Goal: Information Seeking & Learning: Find specific fact

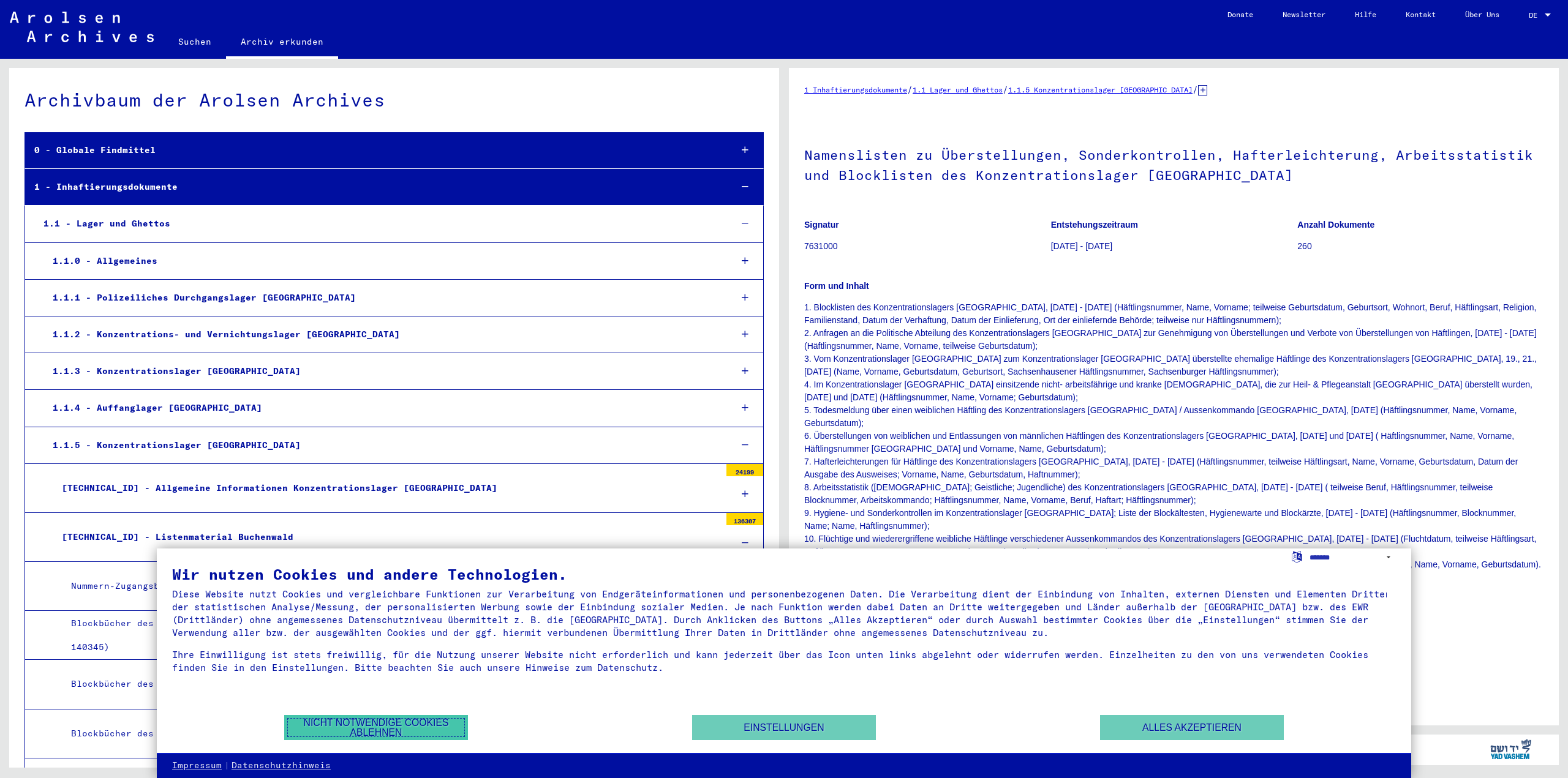
click at [376, 716] on button "Nicht notwendige Cookies ablehnen" at bounding box center [375, 727] width 183 height 25
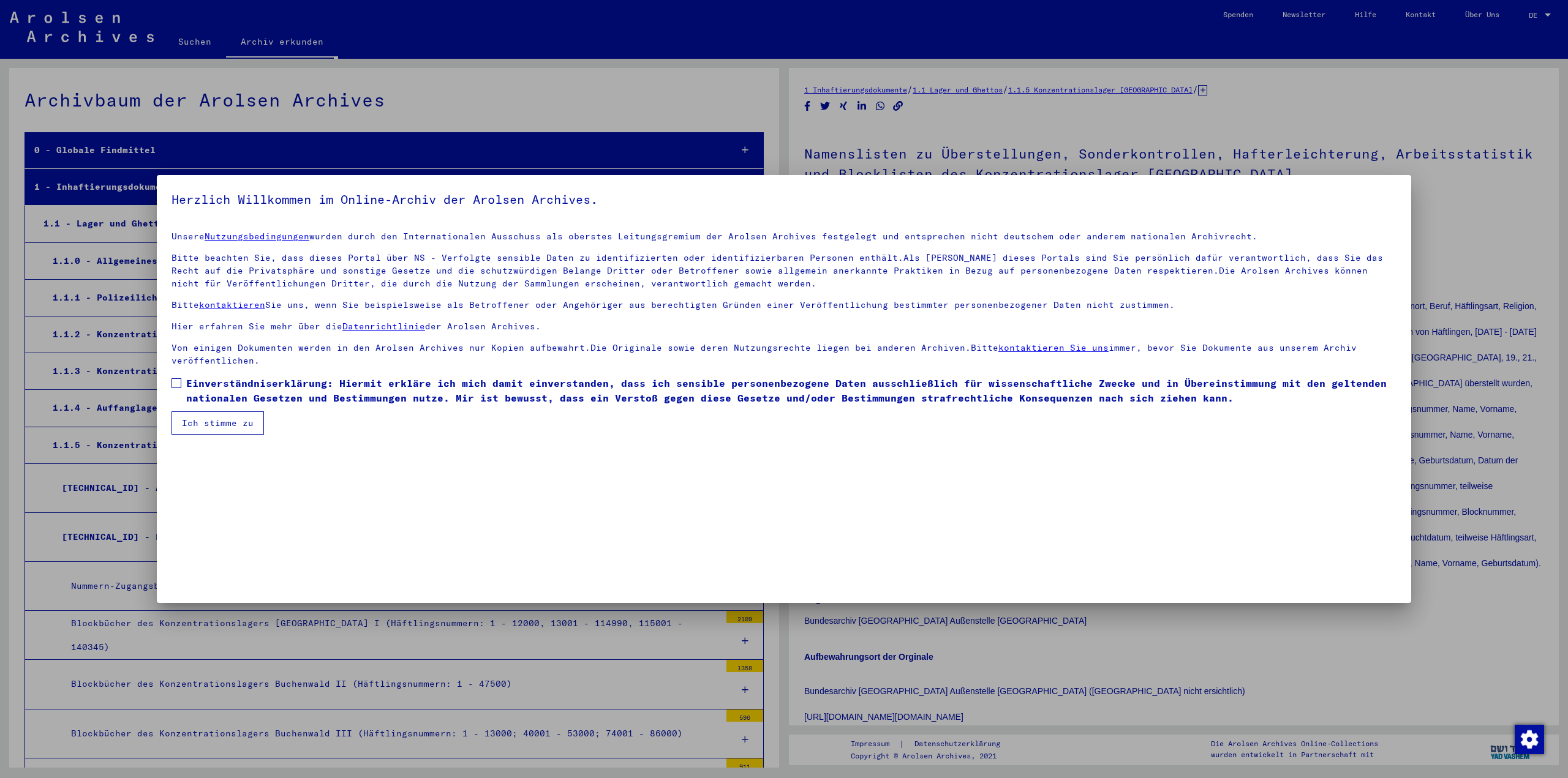
scroll to position [16056, 0]
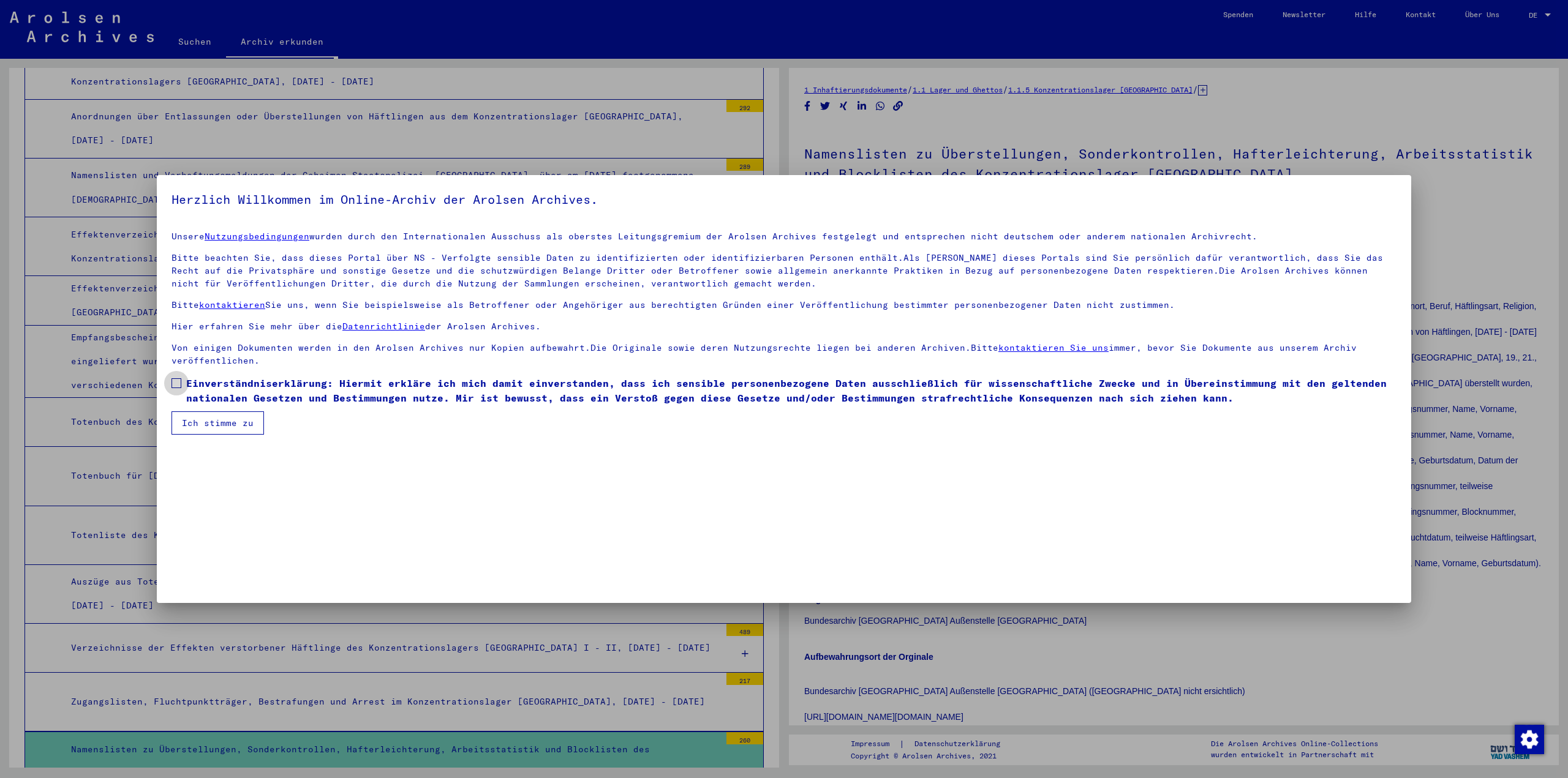
click at [239, 396] on span "Einverständniserklärung: Hiermit erkläre ich mich damit einverstanden, dass ich…" at bounding box center [790, 391] width 1210 height 29
click at [220, 417] on button "Ich stimme zu" at bounding box center [217, 423] width 92 height 23
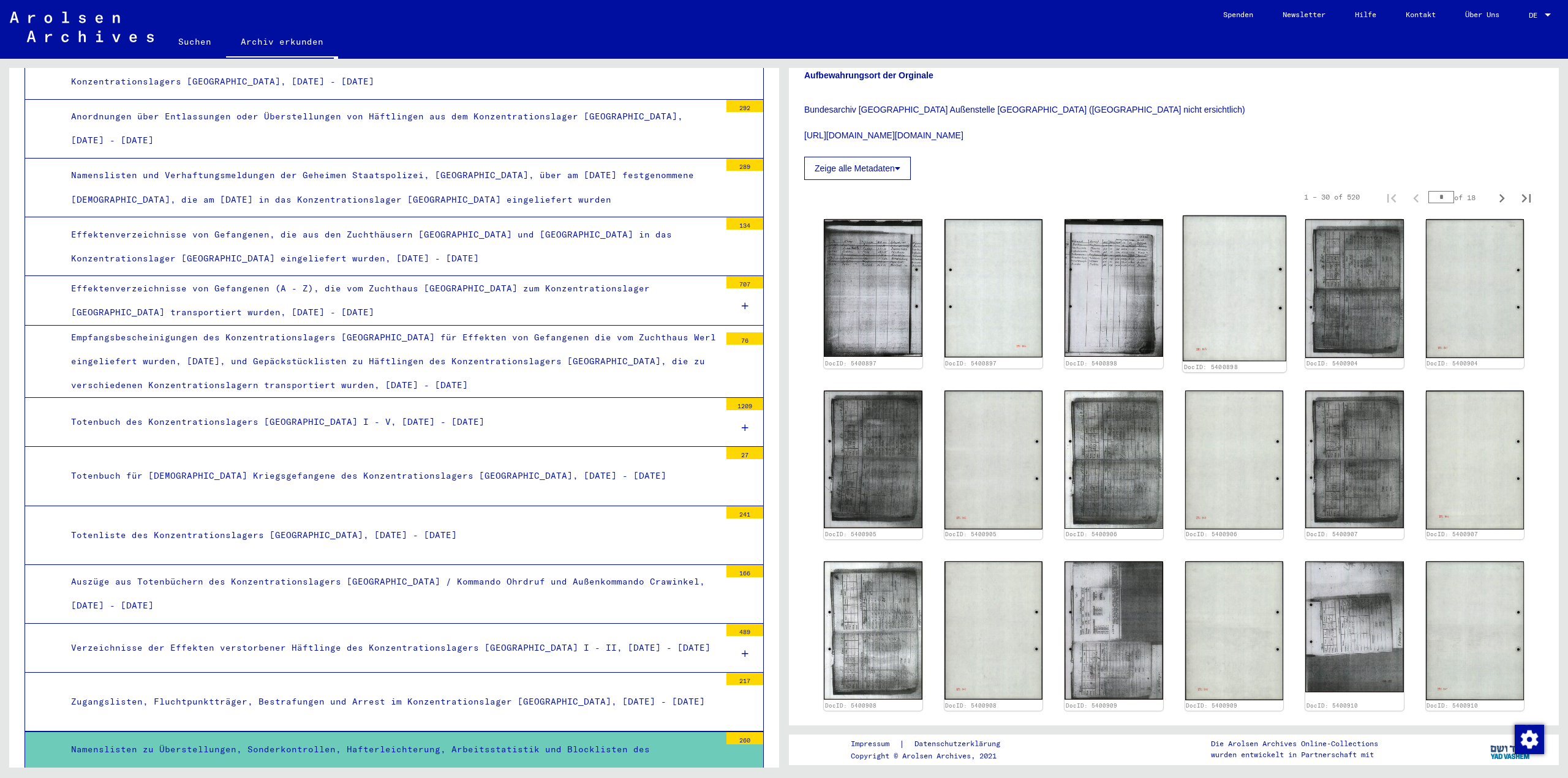
scroll to position [429, 0]
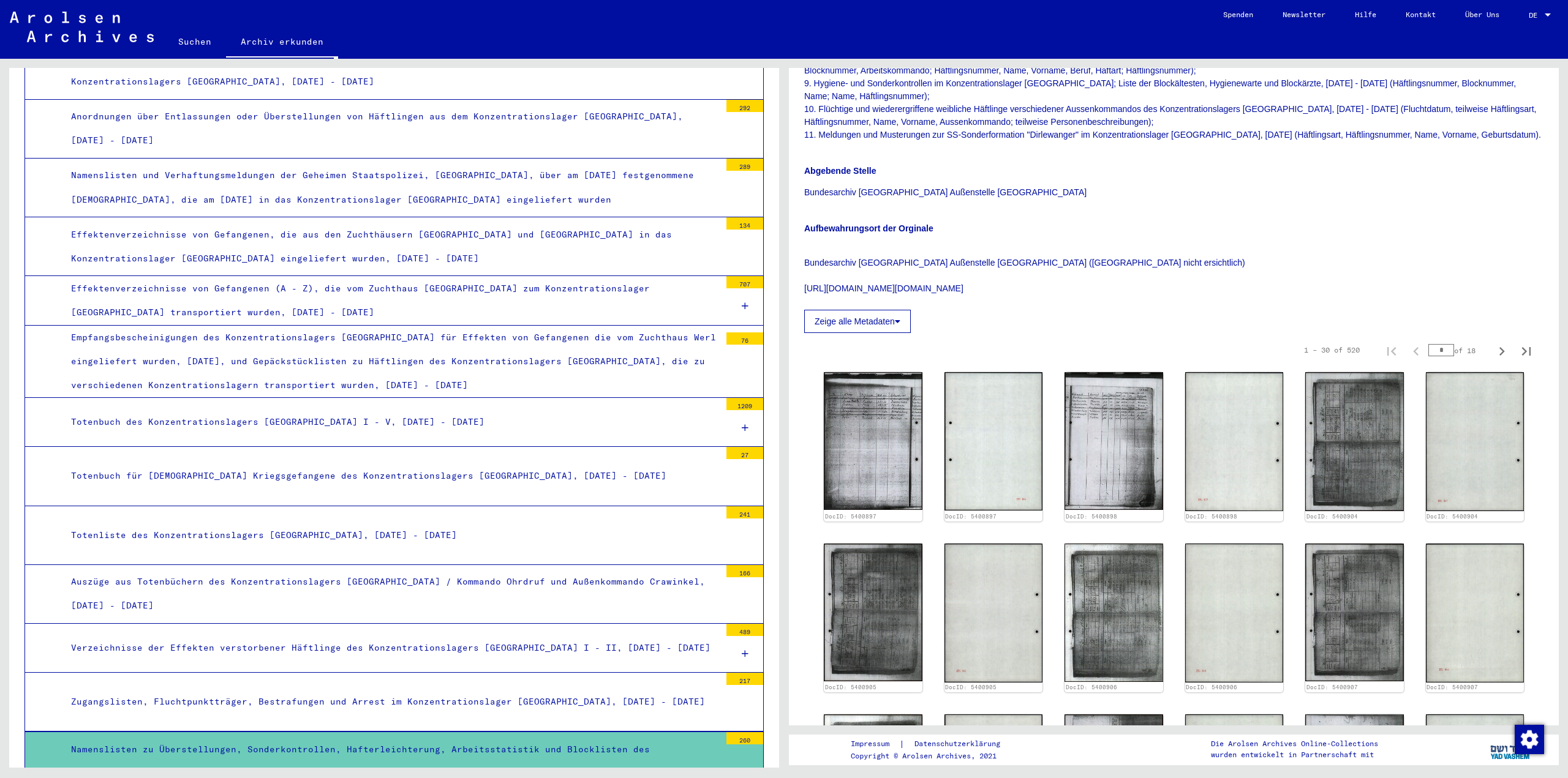
click at [847, 333] on div "1 – 30 of 520 * of 18" at bounding box center [1174, 350] width 739 height 34
click at [851, 316] on button "Zeige alle Metadaten" at bounding box center [858, 321] width 107 height 23
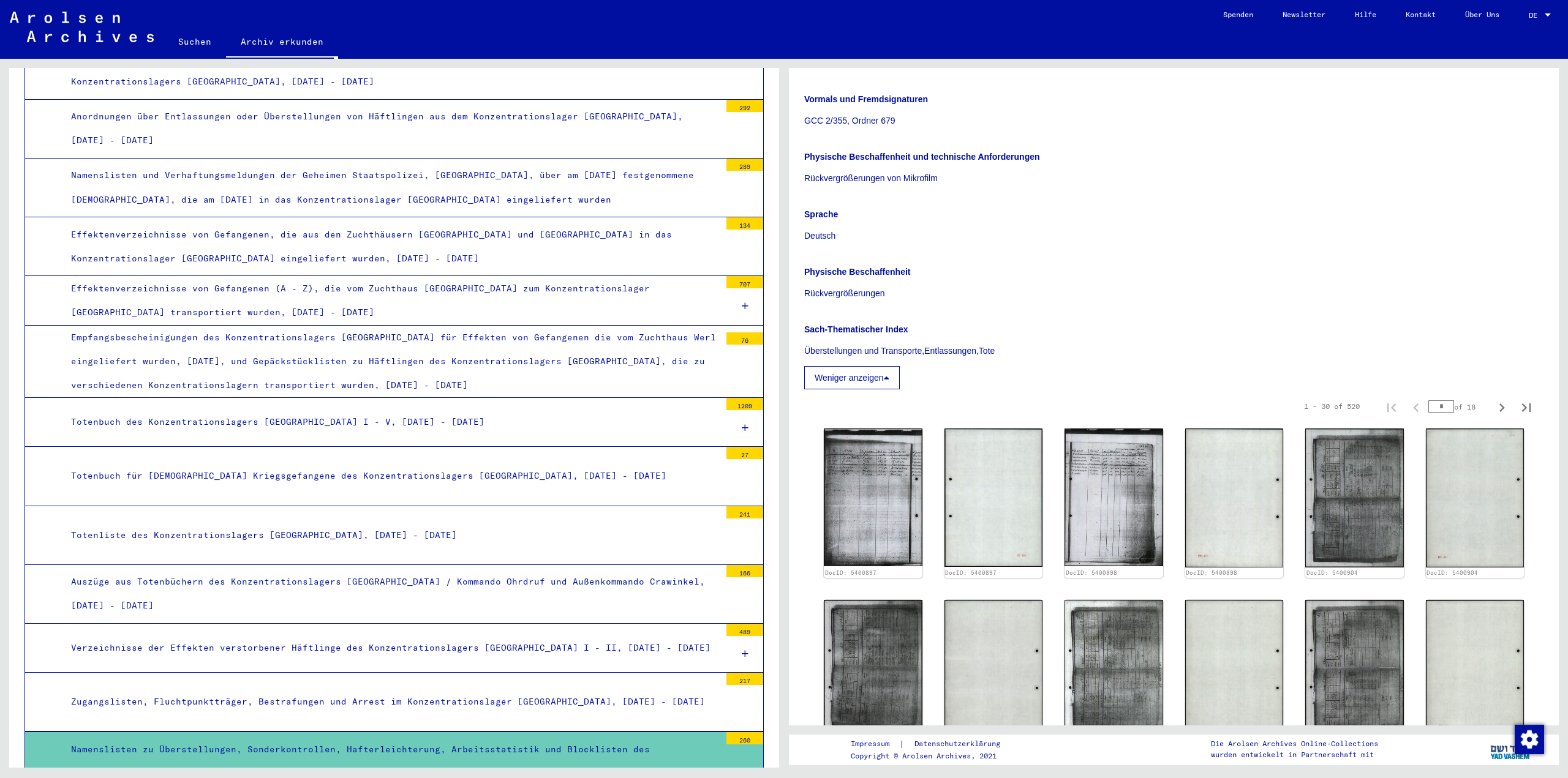
scroll to position [673, 0]
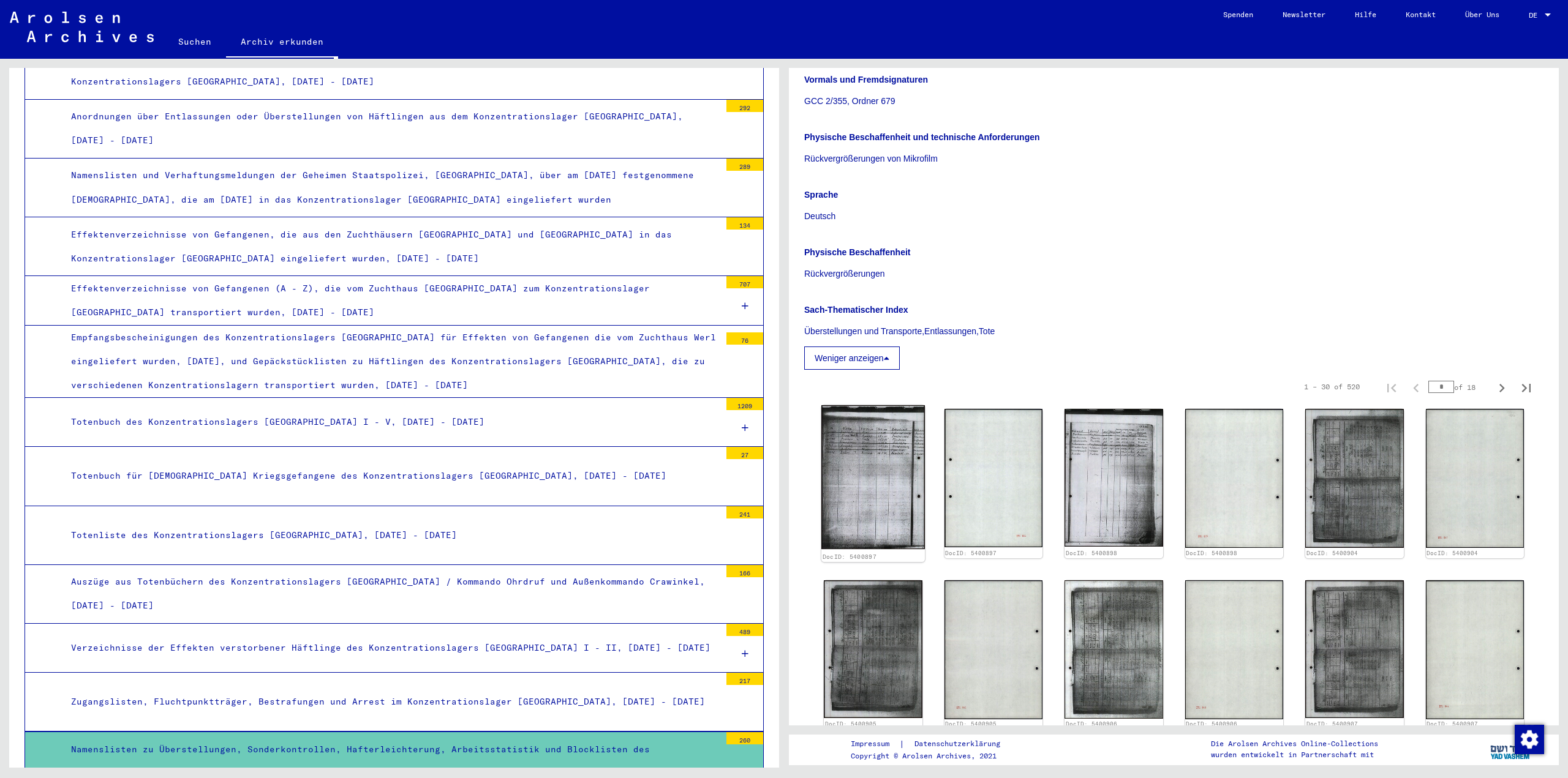
click at [891, 423] on img at bounding box center [873, 478] width 103 height 145
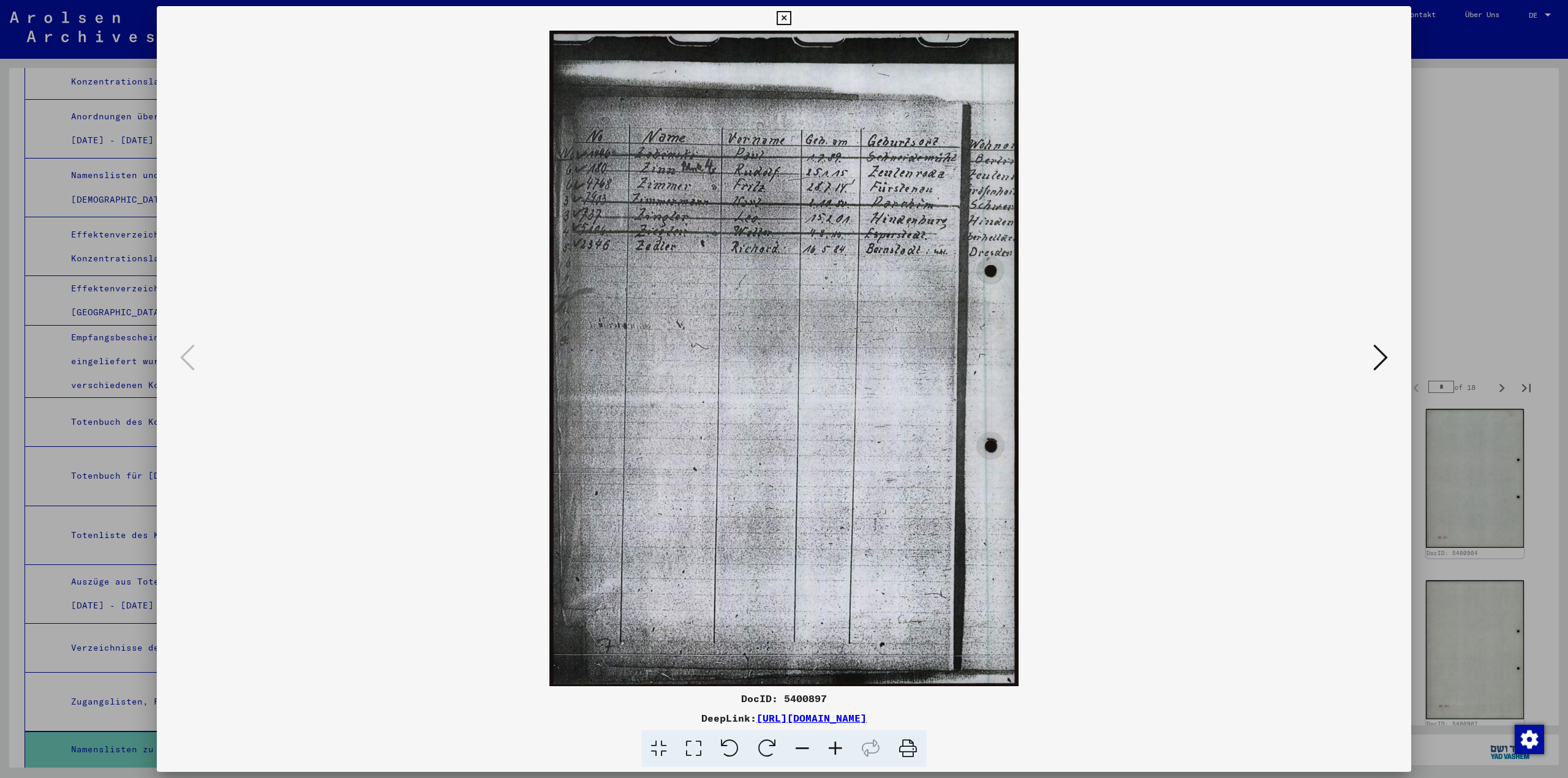
click at [1379, 364] on icon at bounding box center [1379, 357] width 15 height 29
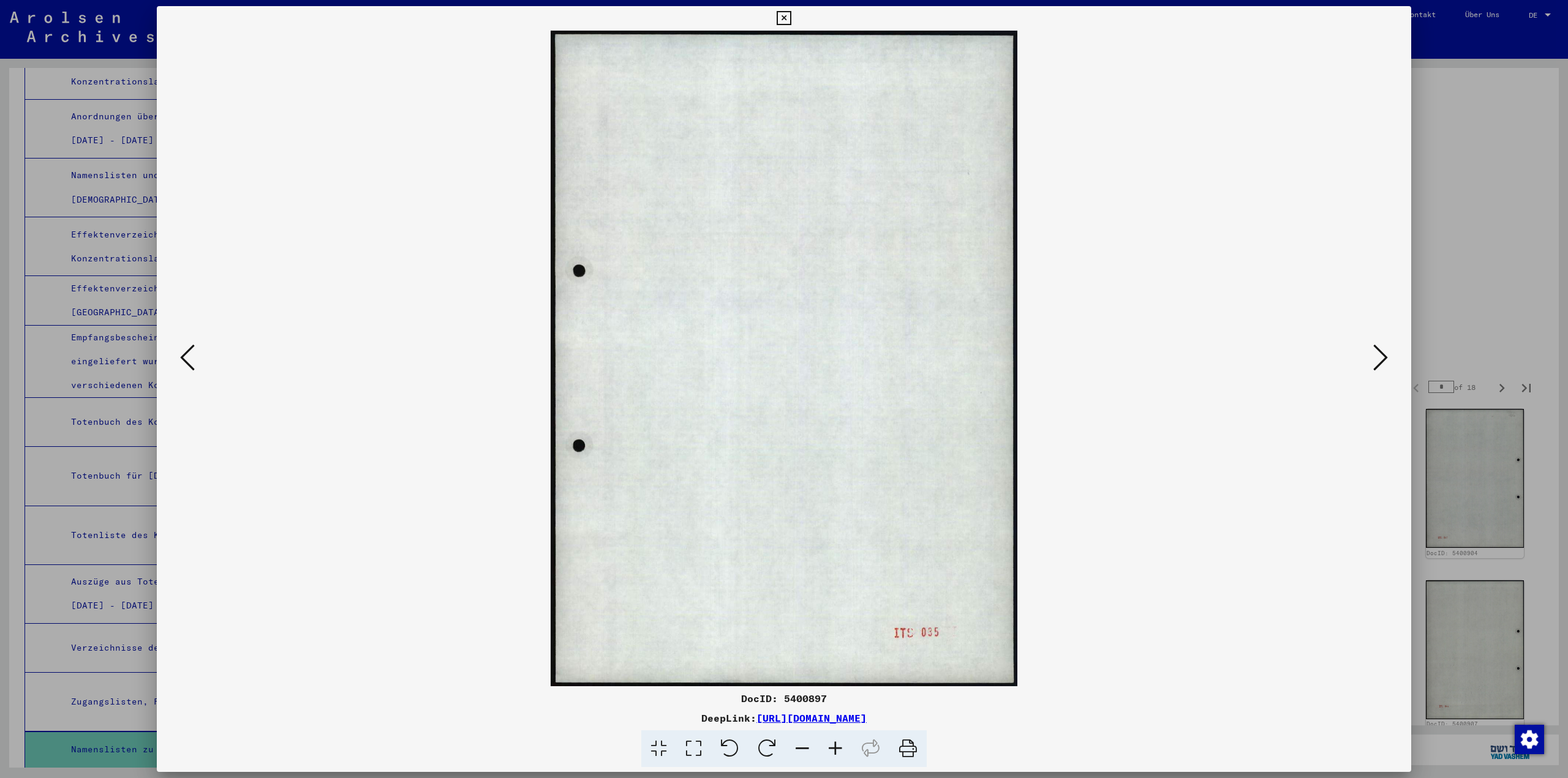
click at [1379, 364] on icon at bounding box center [1379, 357] width 15 height 29
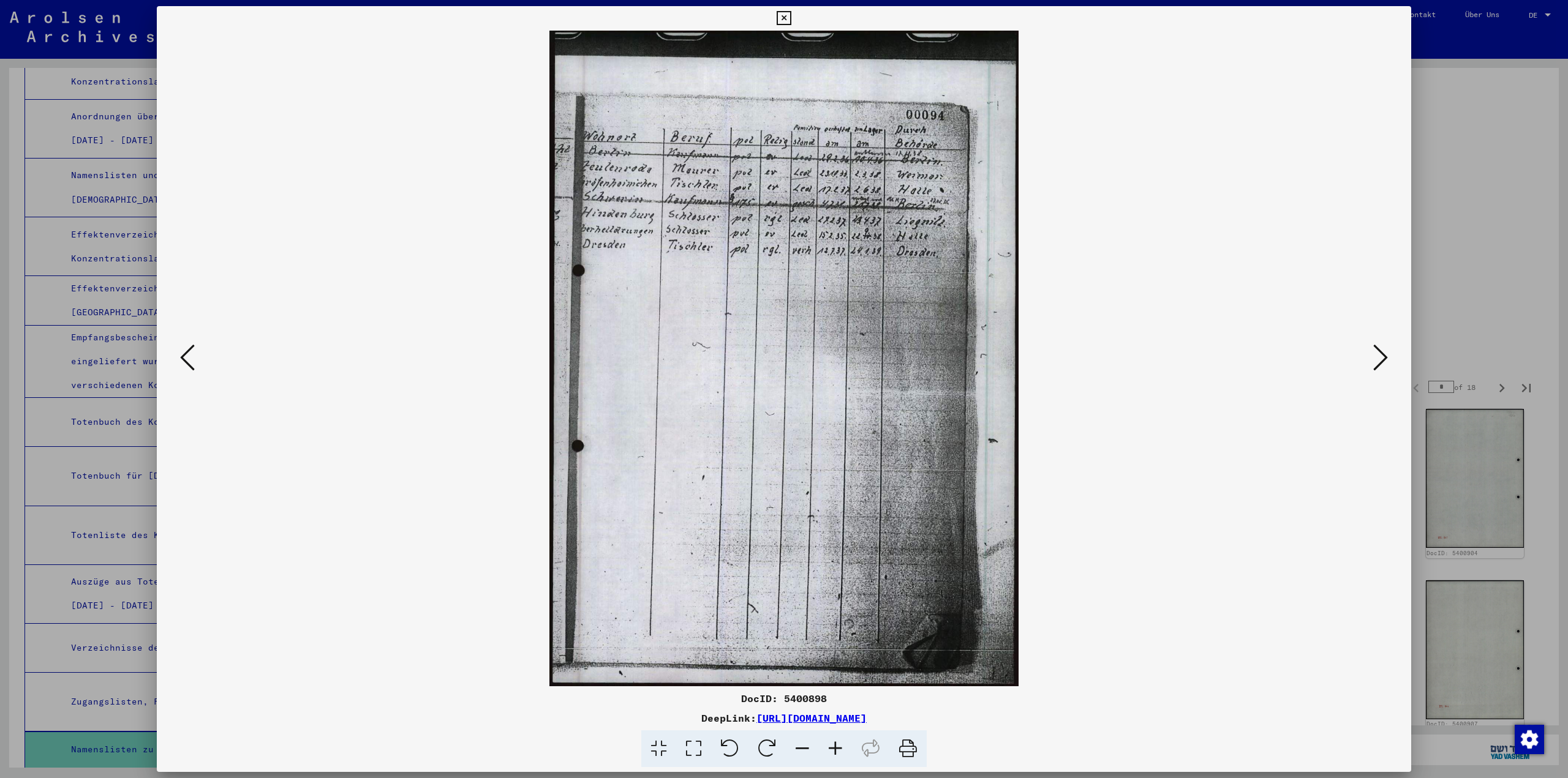
click at [1379, 364] on icon at bounding box center [1379, 357] width 15 height 29
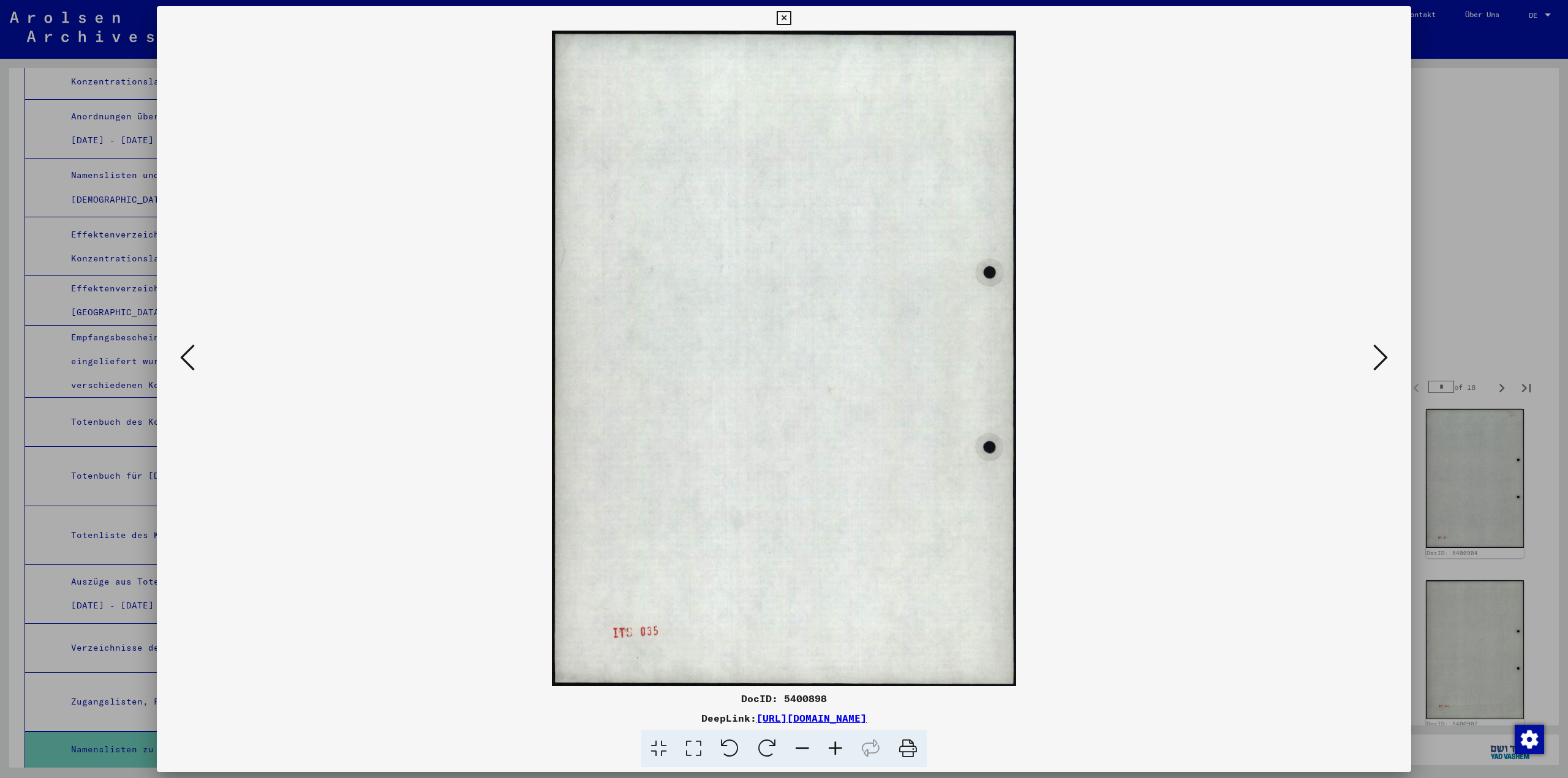
click at [1379, 364] on icon at bounding box center [1379, 357] width 15 height 29
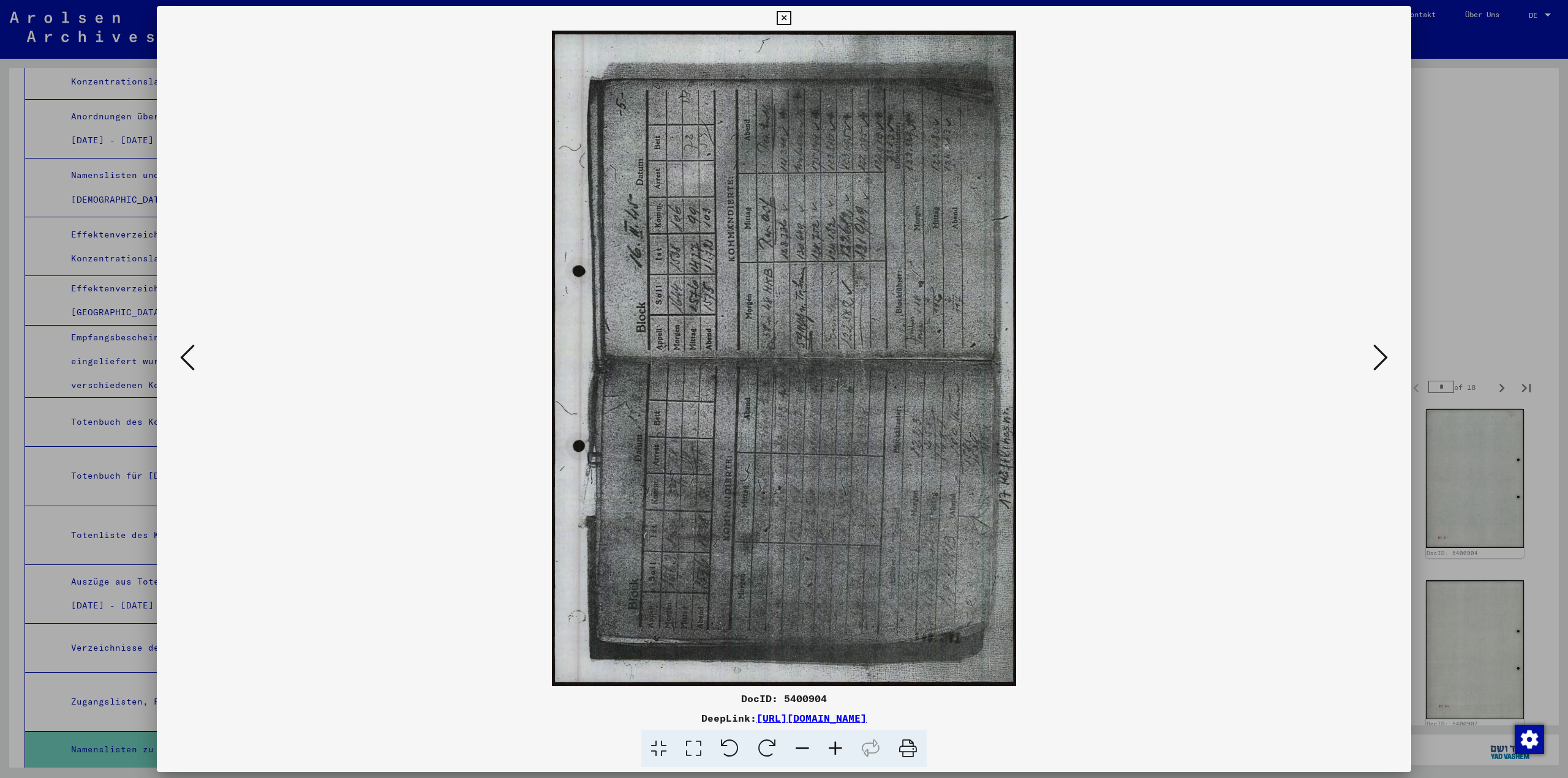
click at [1379, 364] on icon at bounding box center [1379, 357] width 15 height 29
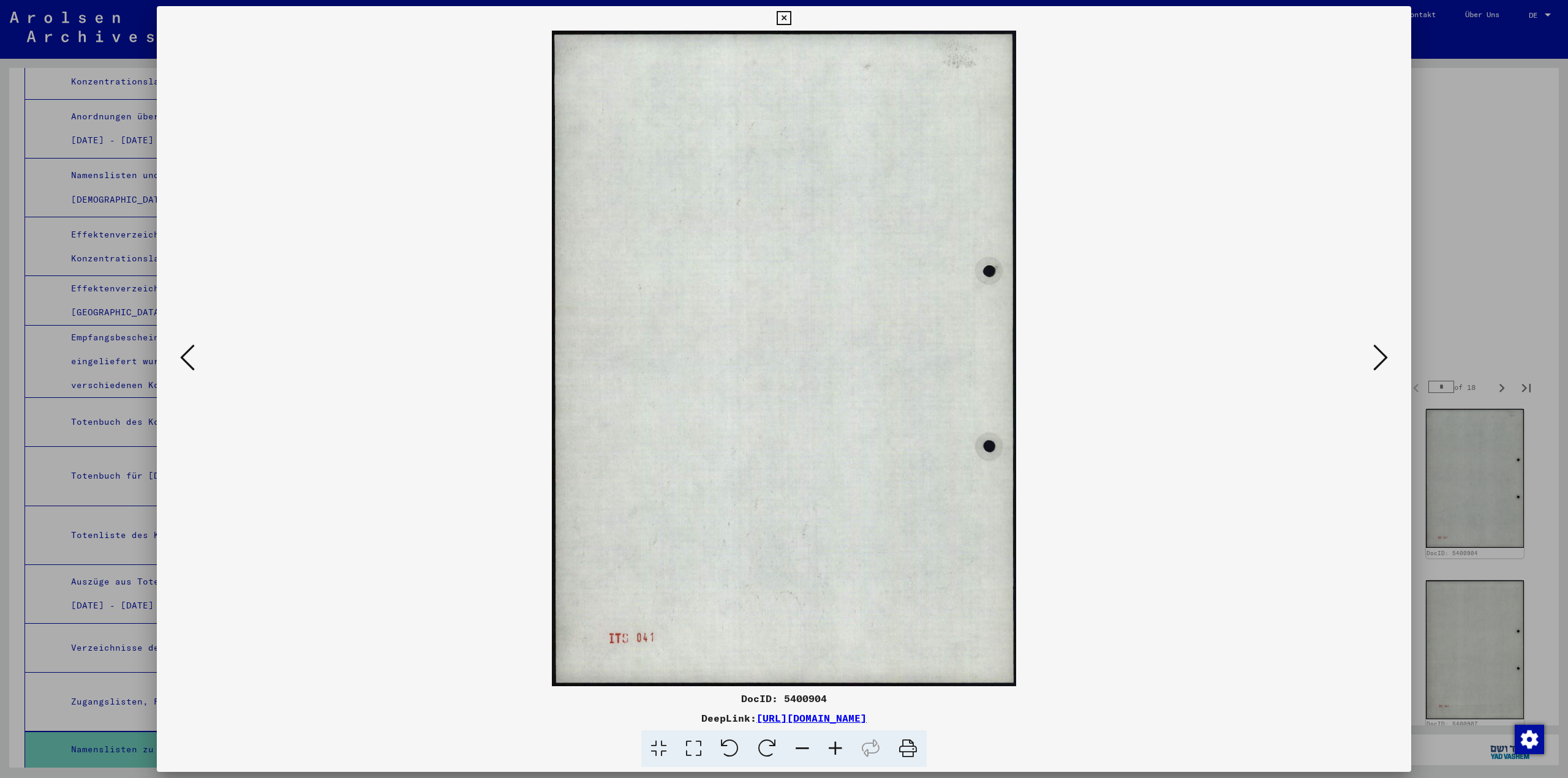
click at [1379, 364] on icon at bounding box center [1379, 357] width 15 height 29
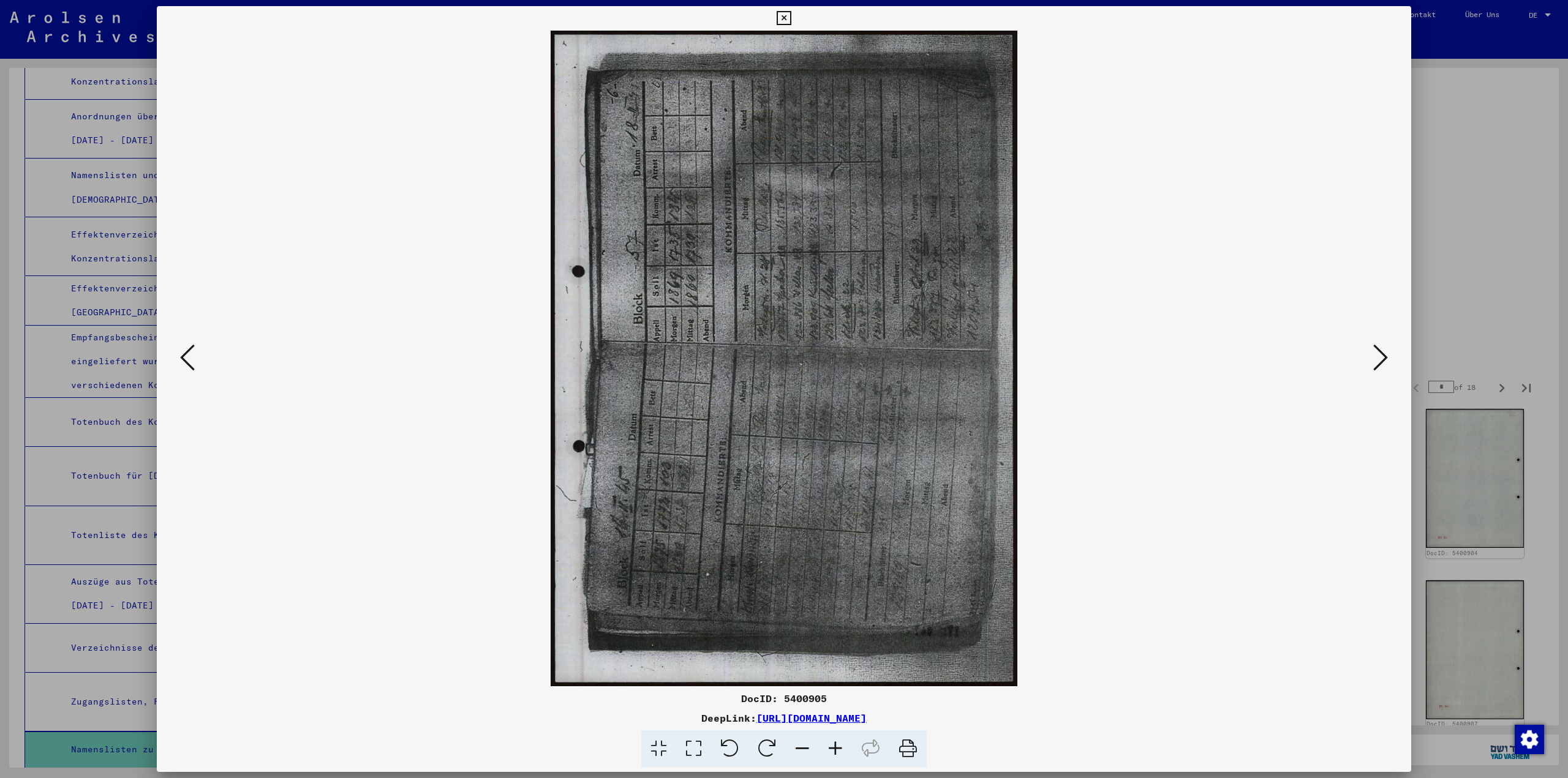
click at [1379, 364] on icon at bounding box center [1379, 357] width 15 height 29
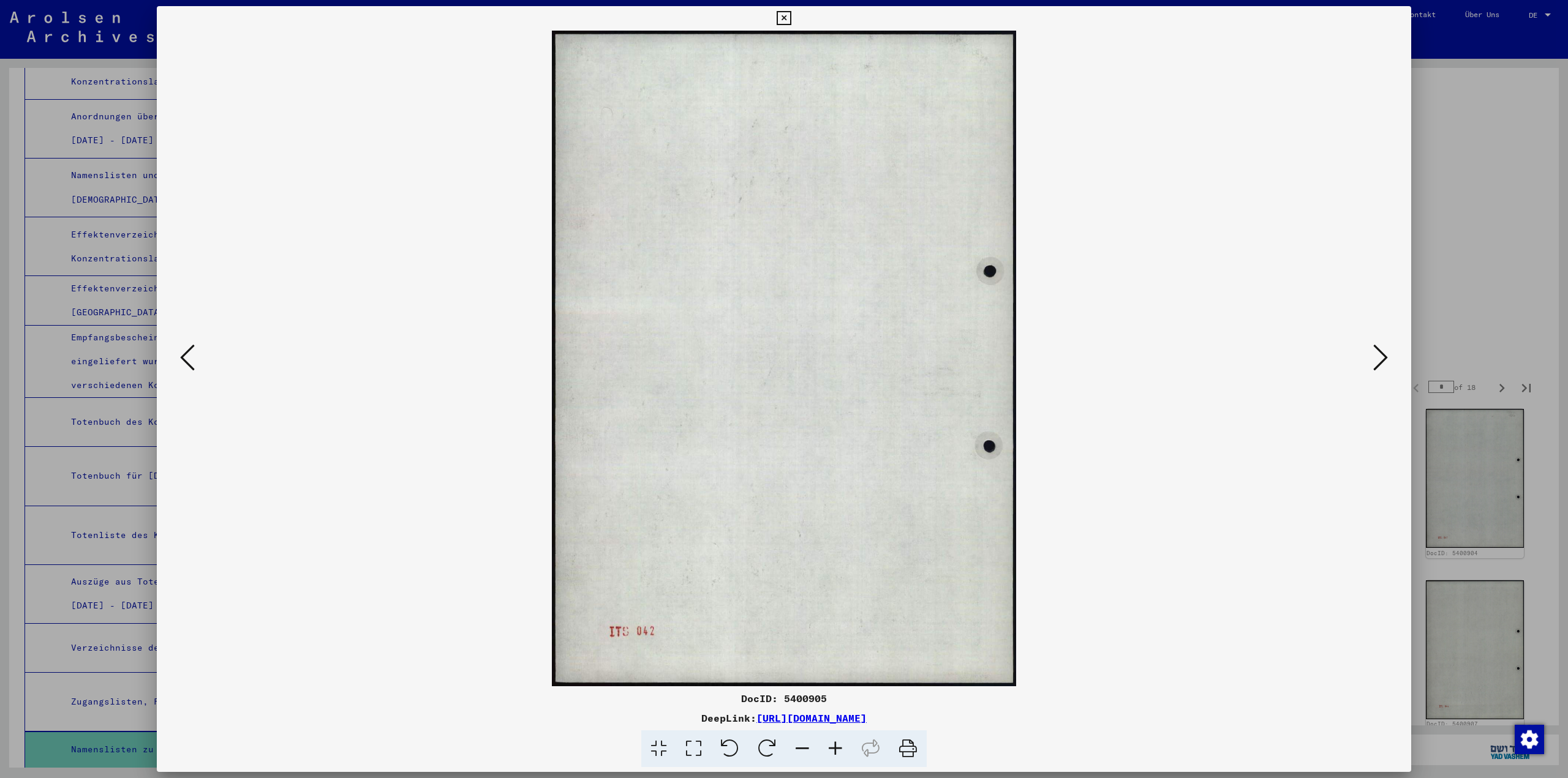
click at [1379, 364] on icon at bounding box center [1379, 357] width 15 height 29
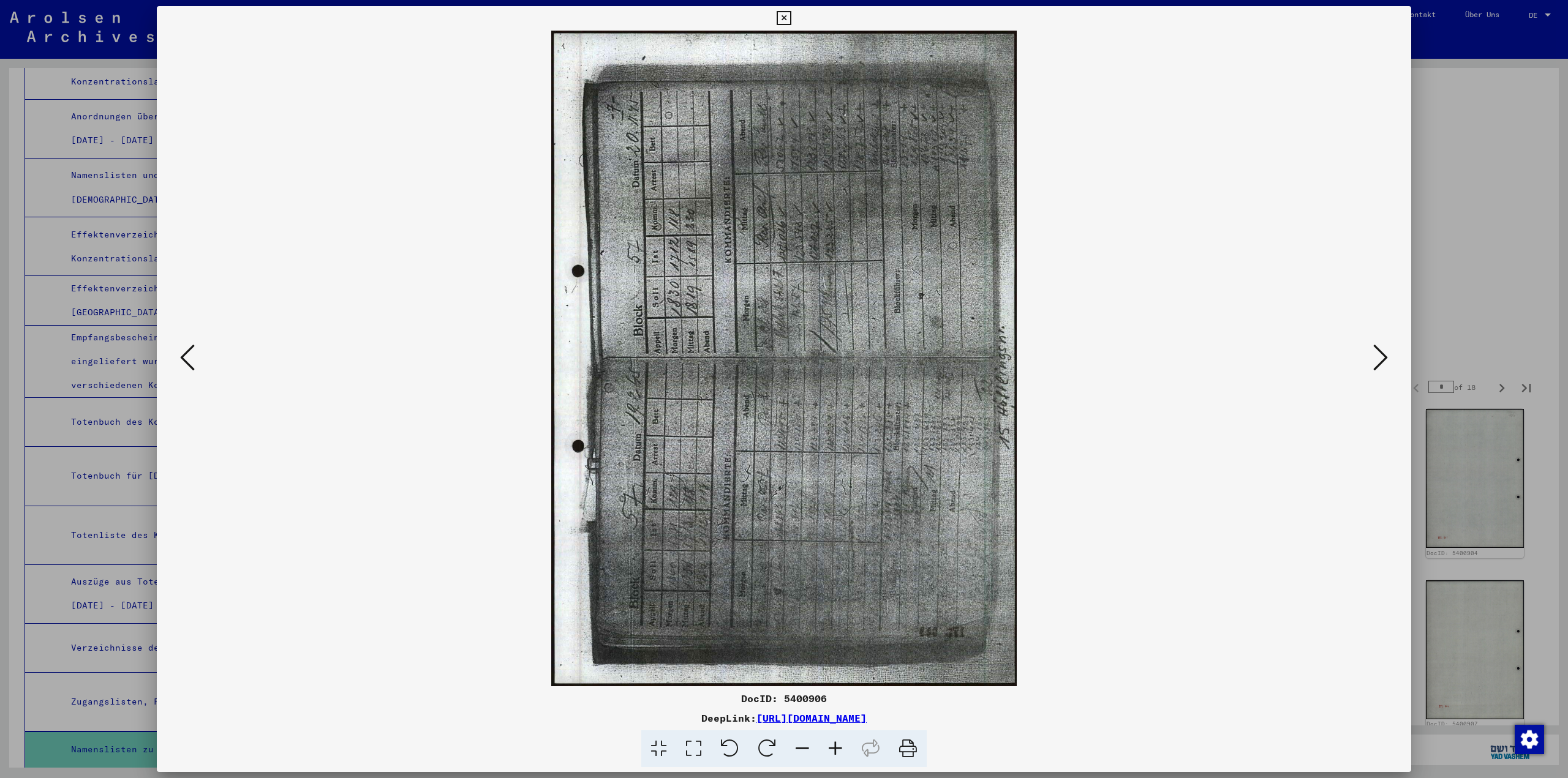
click at [1379, 364] on icon at bounding box center [1379, 357] width 15 height 29
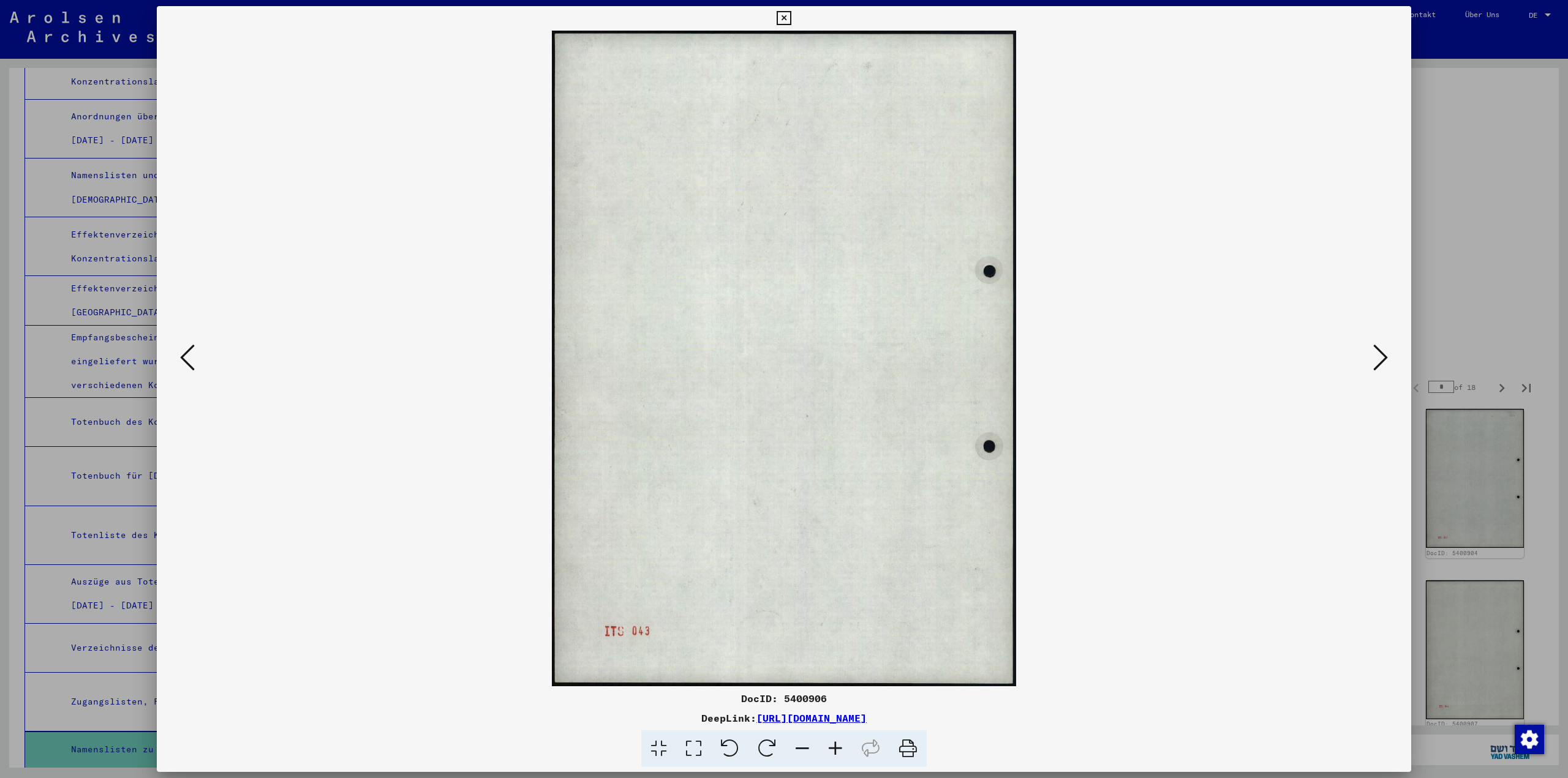
click at [1379, 364] on icon at bounding box center [1379, 357] width 15 height 29
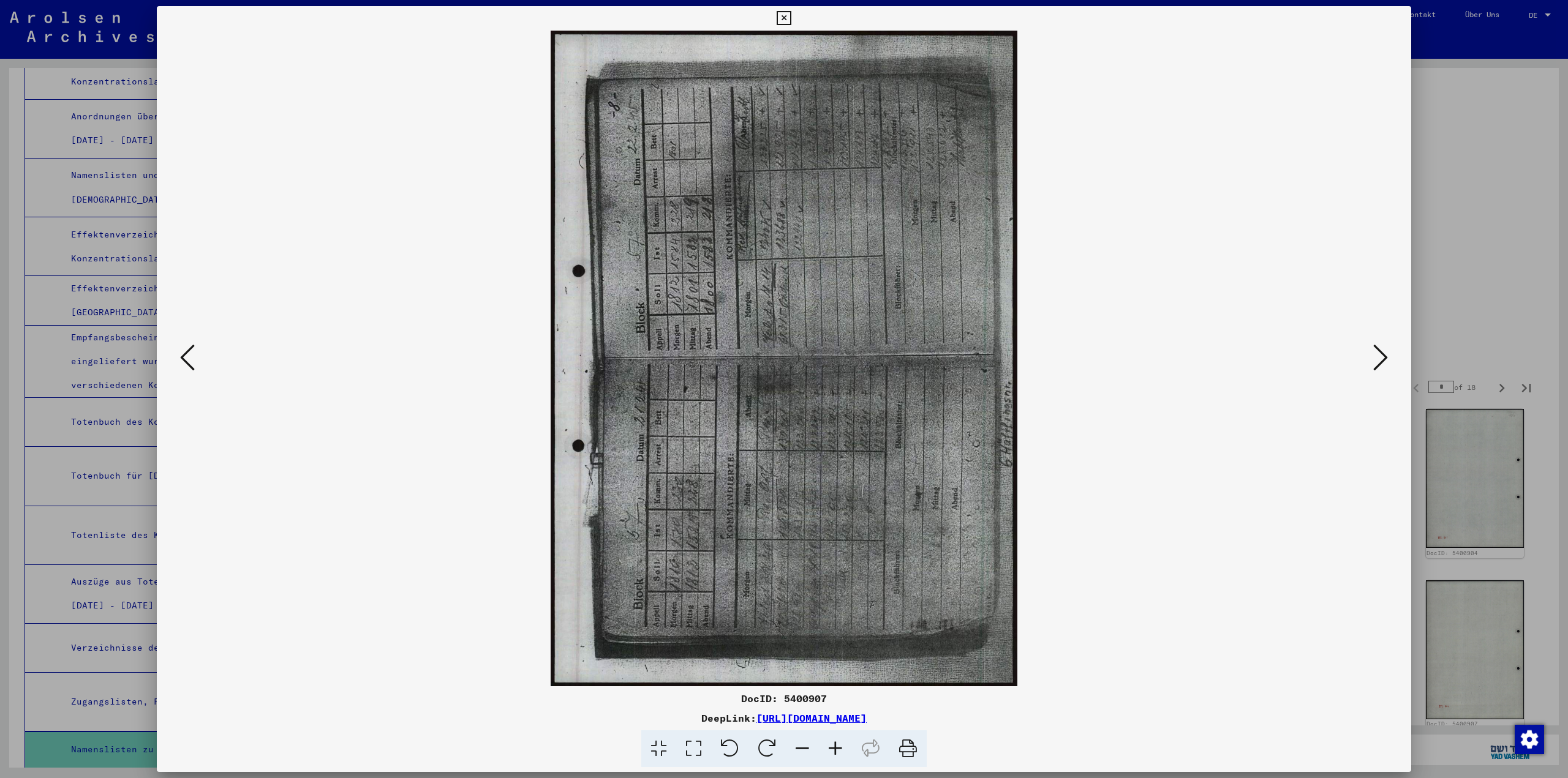
click at [1379, 364] on icon at bounding box center [1379, 357] width 15 height 29
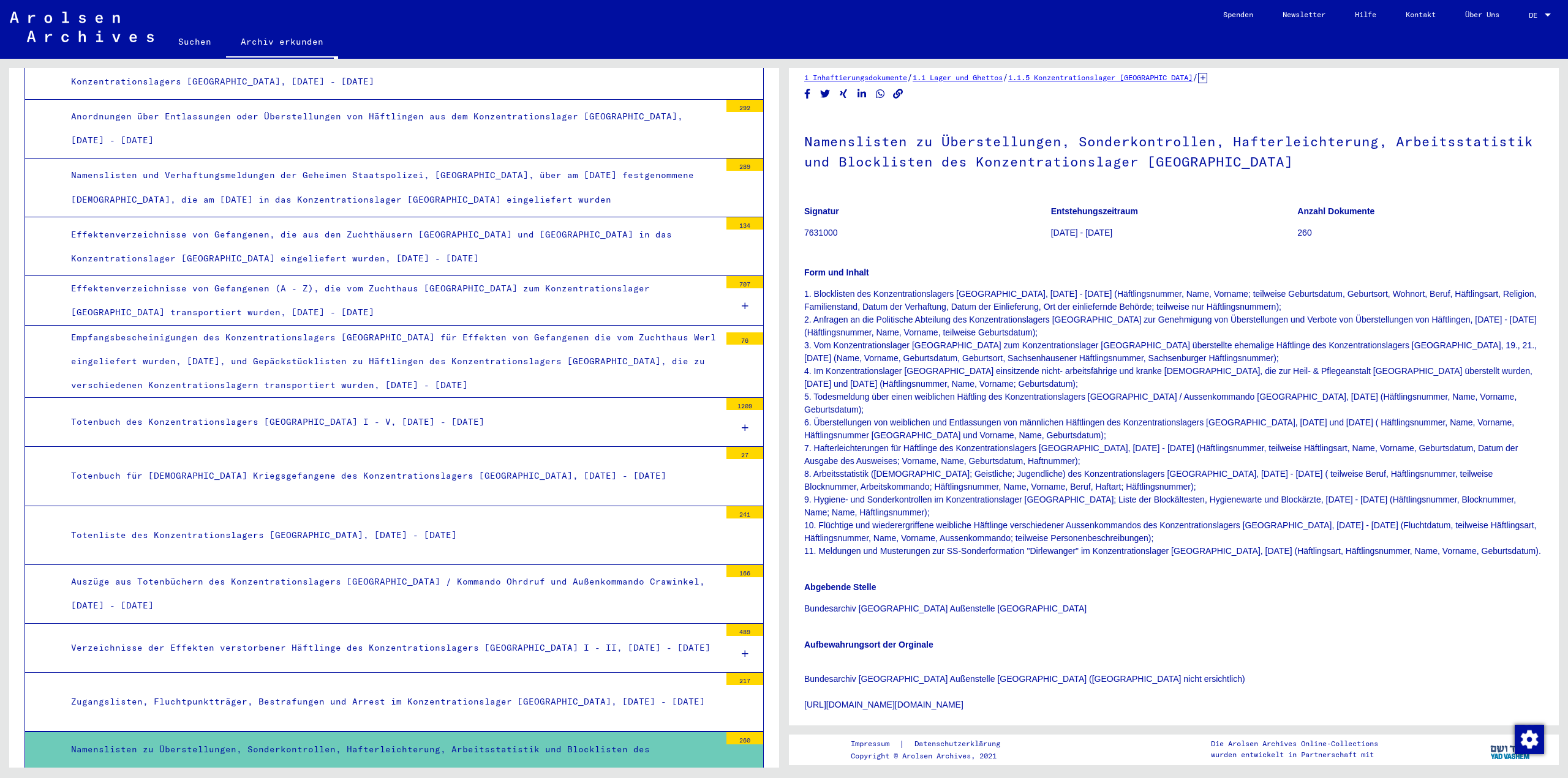
scroll to position [0, 0]
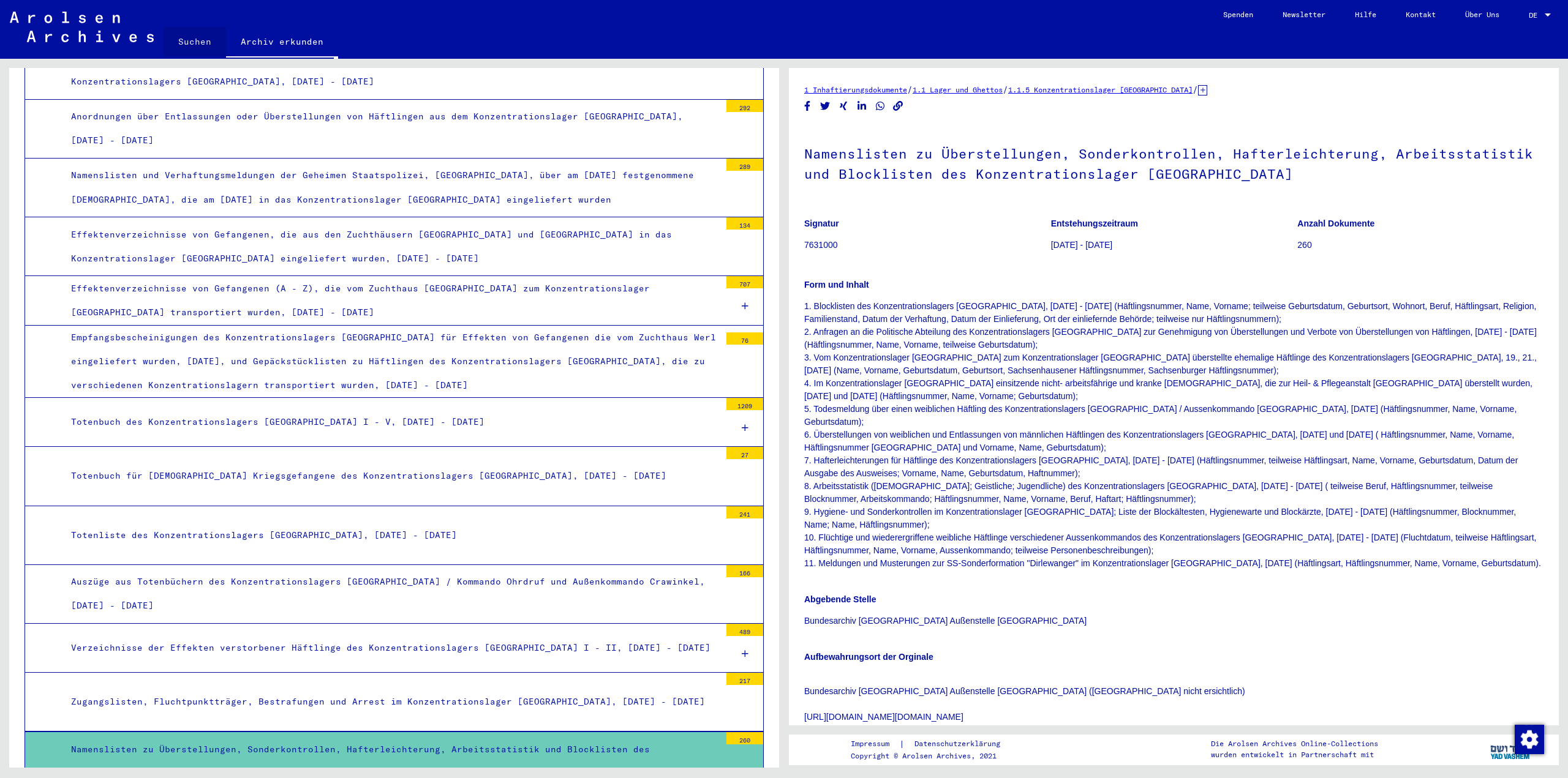
click at [198, 35] on link "Suchen" at bounding box center [195, 41] width 63 height 29
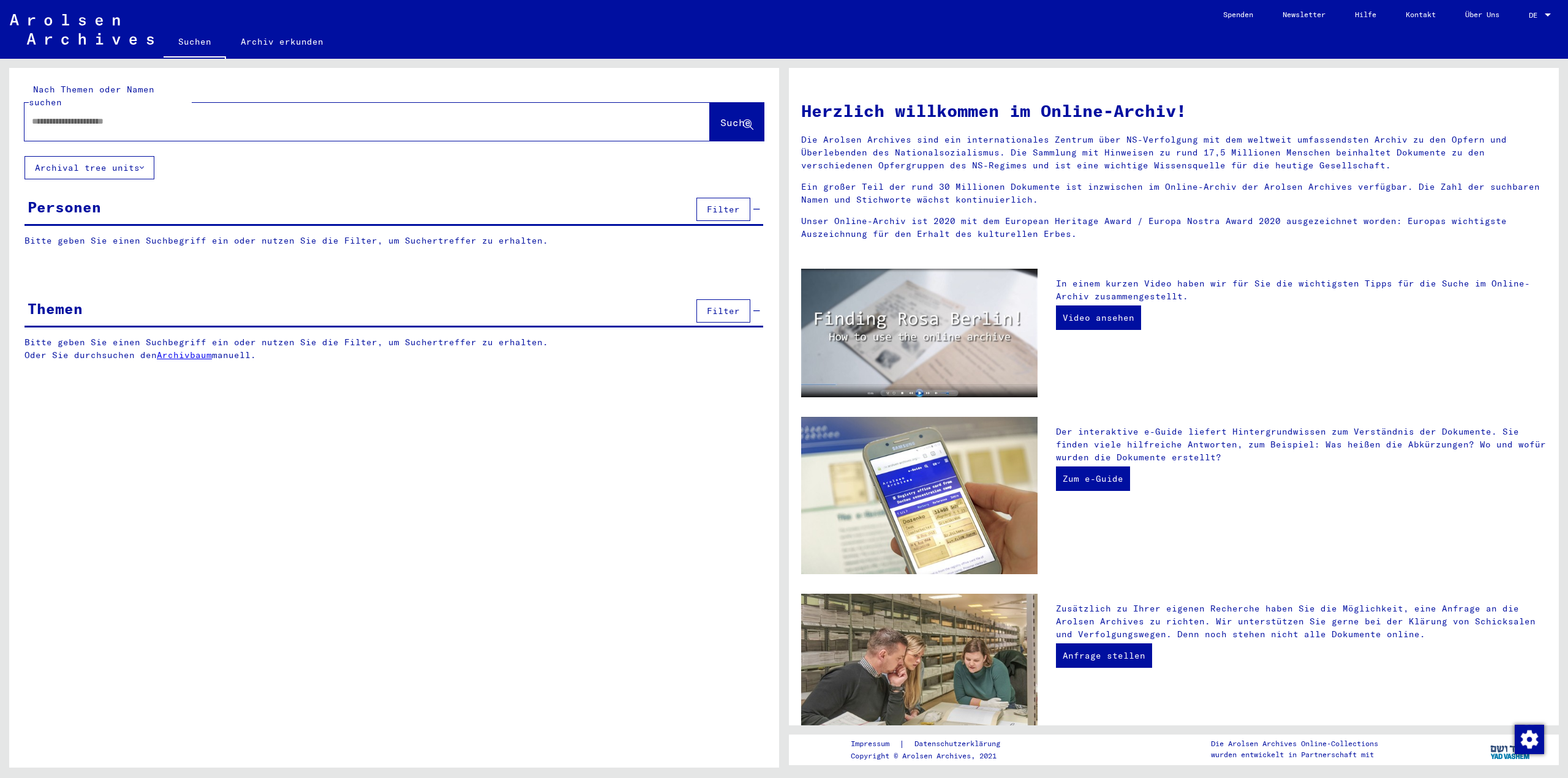
click at [167, 115] on input "text" at bounding box center [352, 121] width 641 height 13
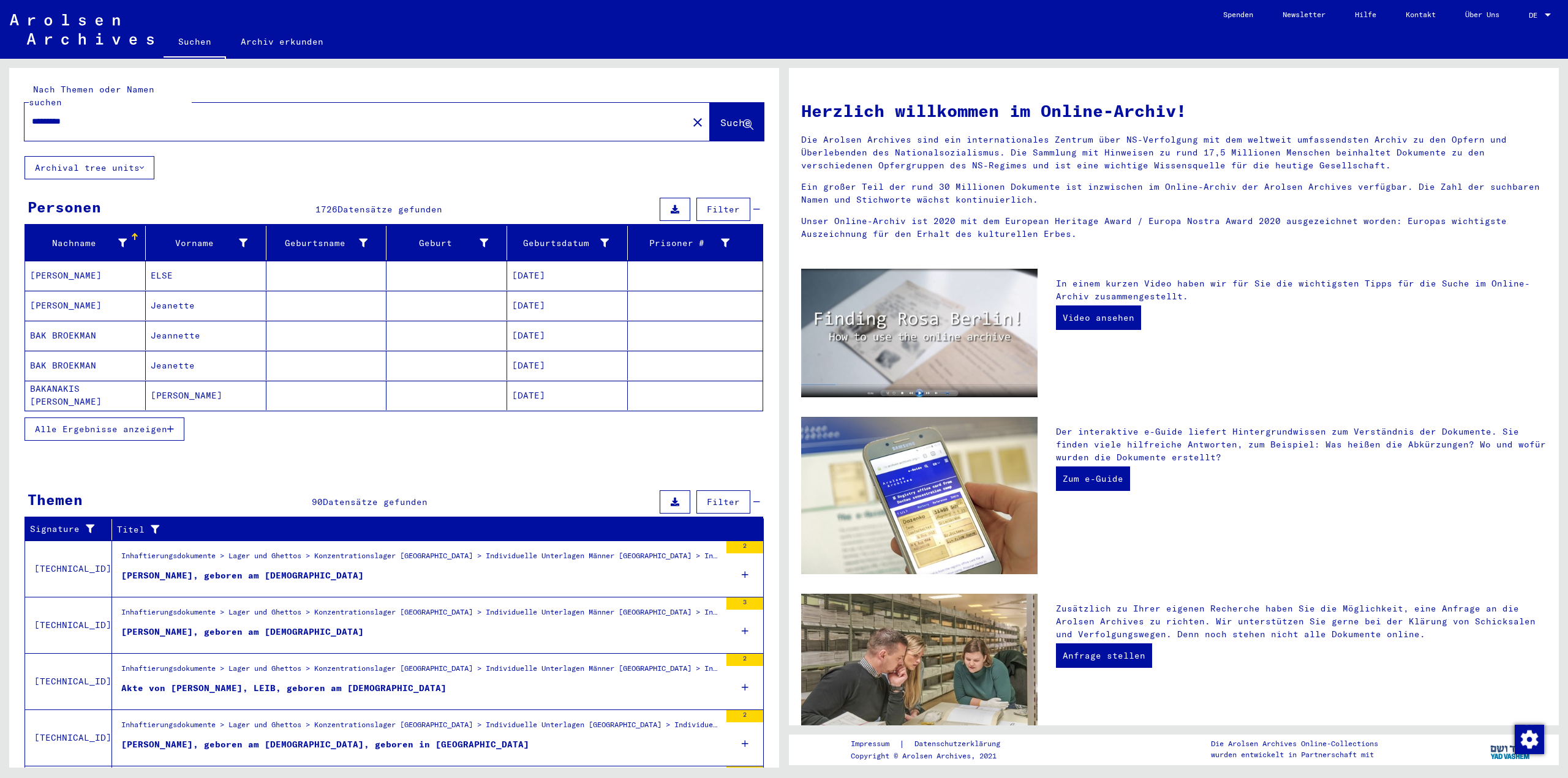
click at [102, 423] on span "Alle Ergebnisse anzeigen" at bounding box center [102, 429] width 133 height 11
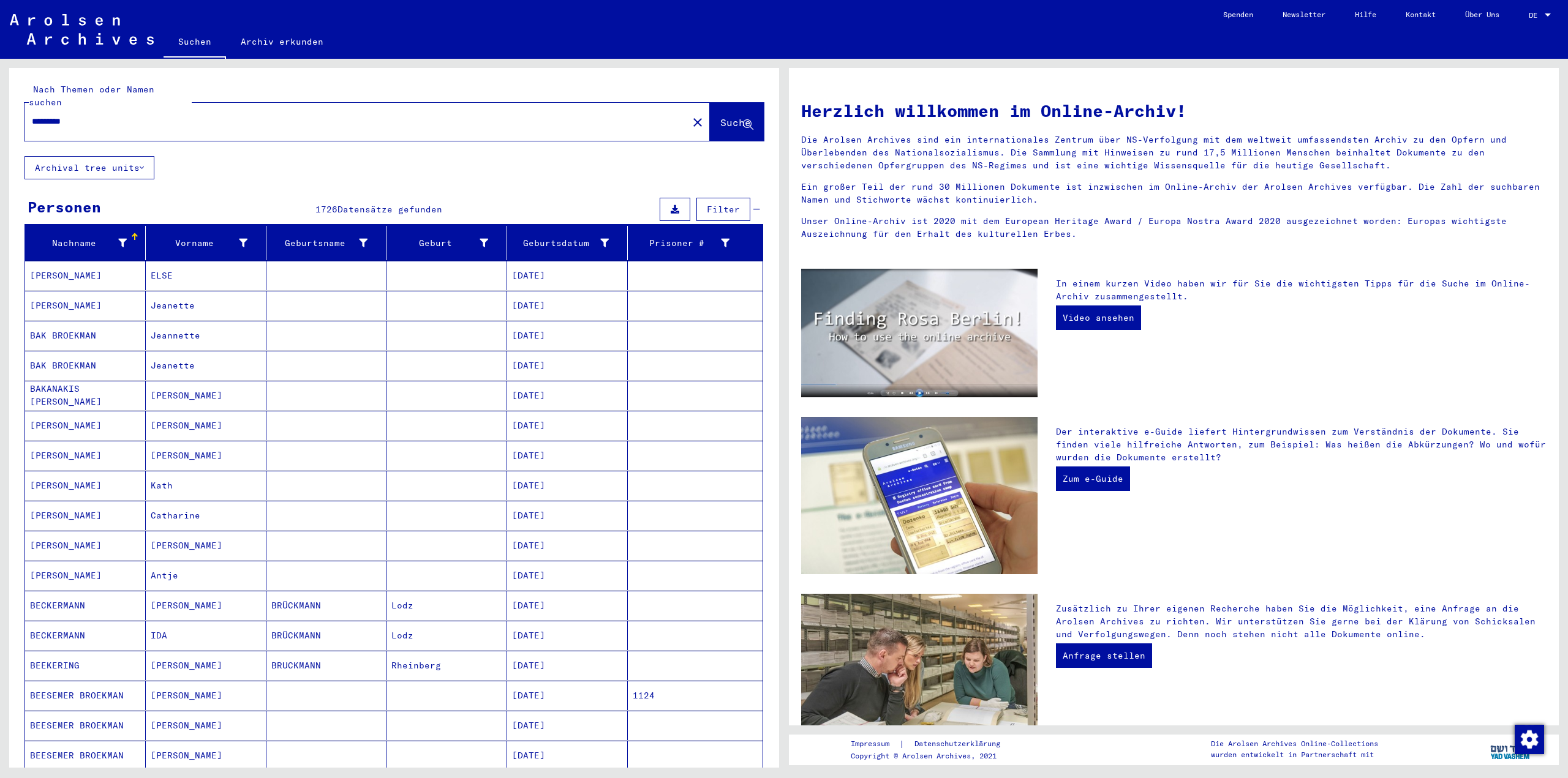
click at [224, 108] on div "*********" at bounding box center [348, 121] width 648 height 28
click at [222, 115] on input "*********" at bounding box center [352, 121] width 641 height 13
type input "**********"
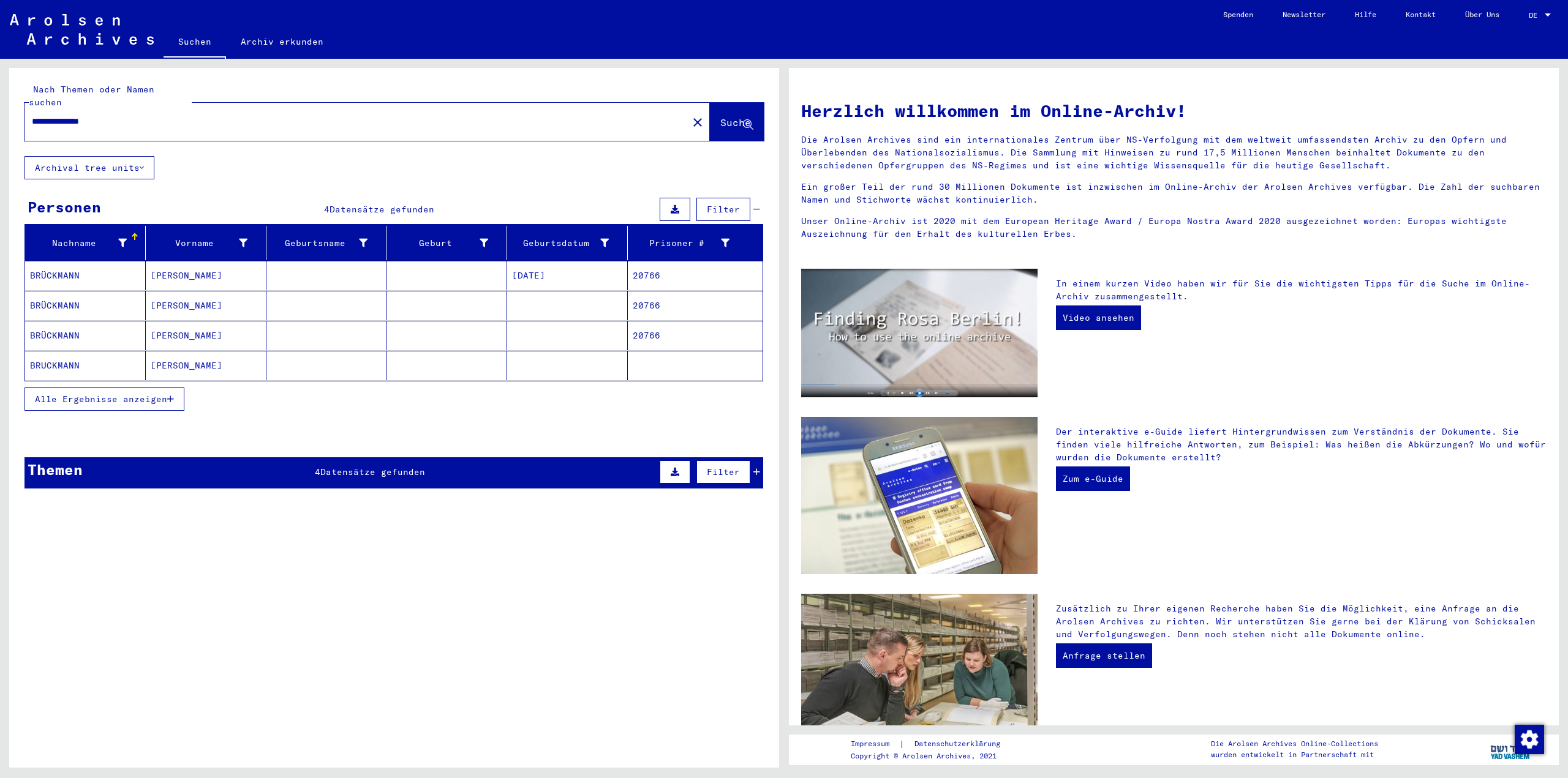
click at [54, 261] on mat-cell "BRÜCKMANN" at bounding box center [85, 275] width 121 height 29
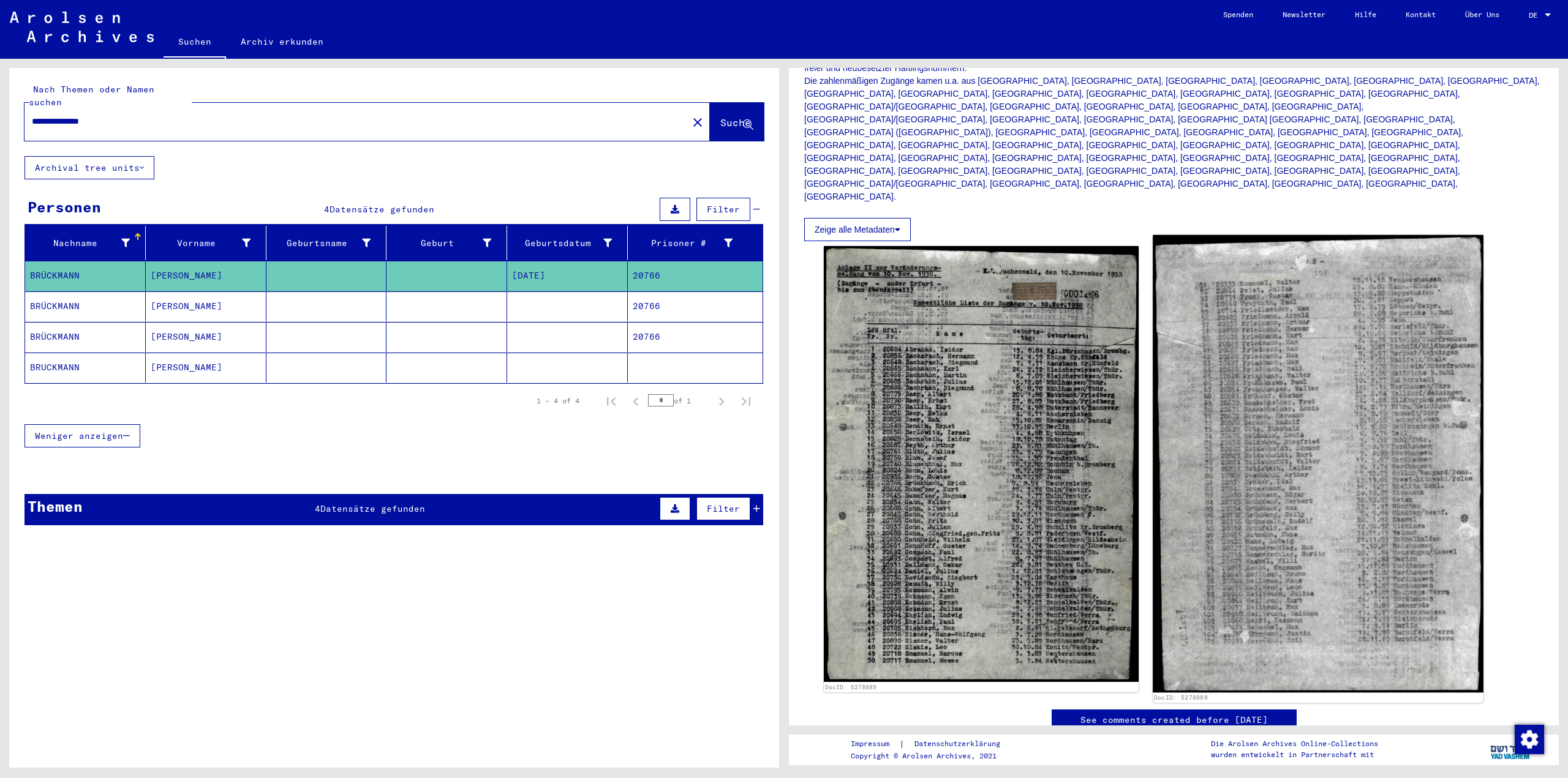
scroll to position [244, 0]
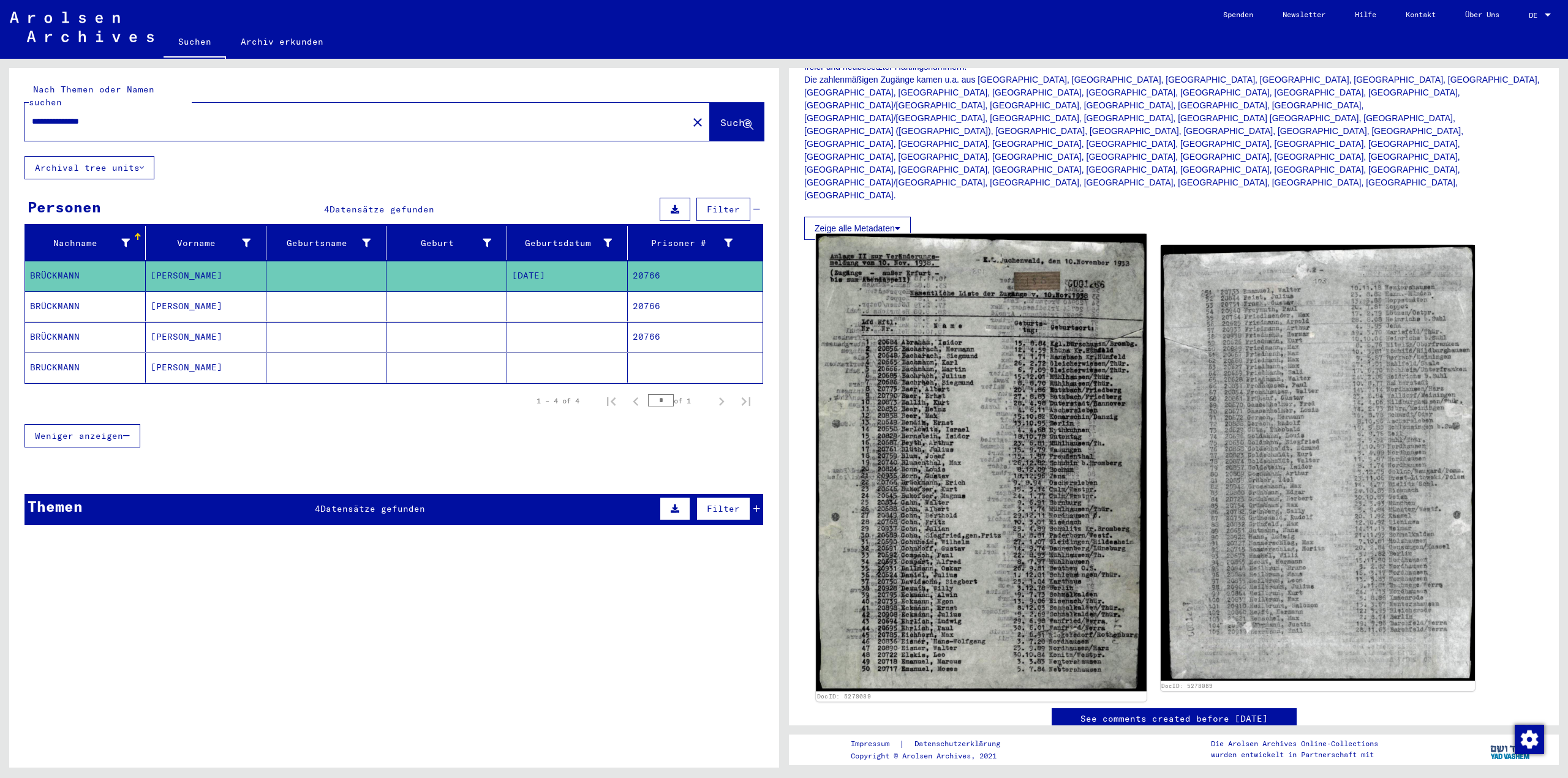
click at [1030, 477] on img at bounding box center [980, 462] width 330 height 457
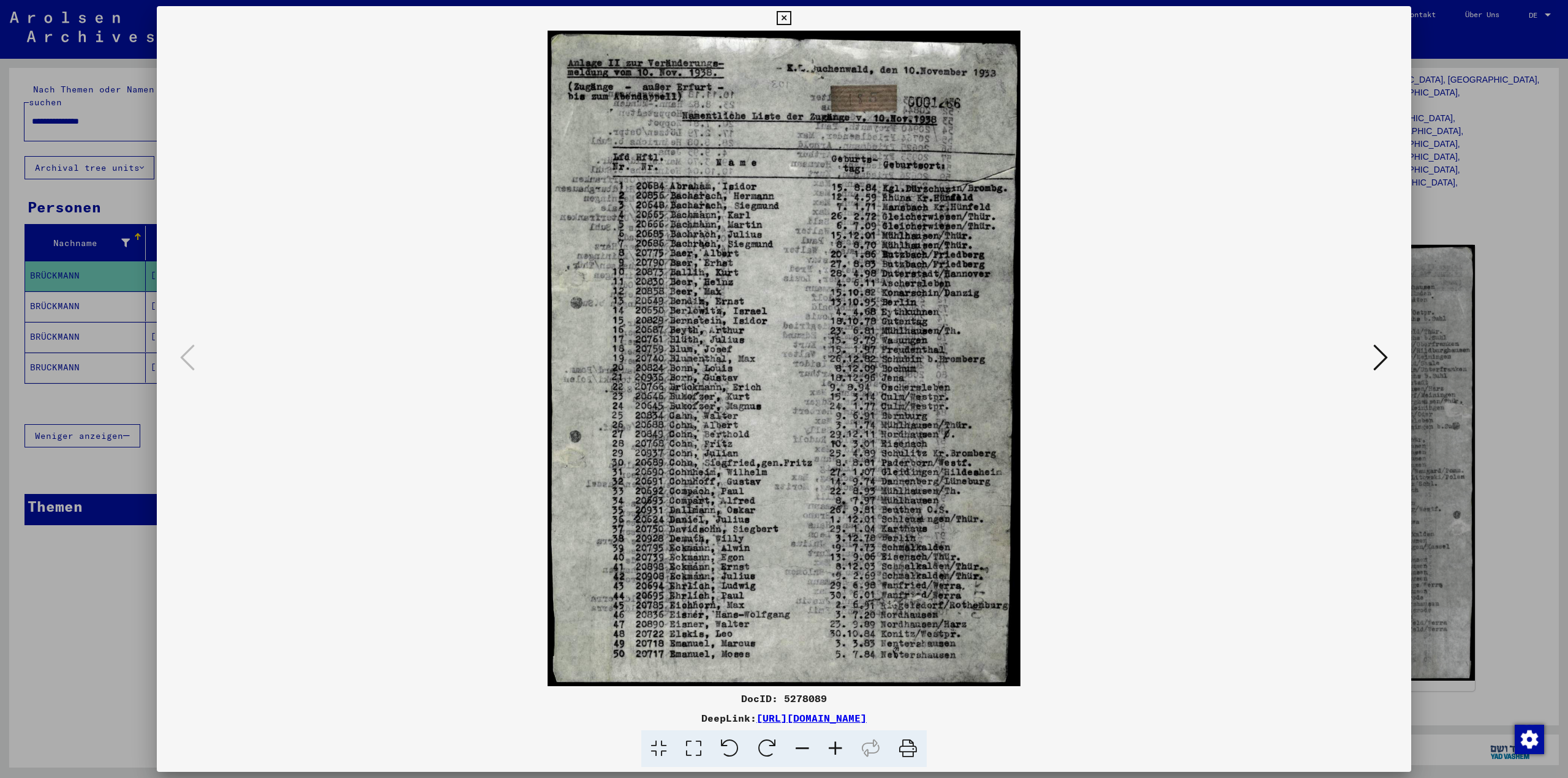
drag, startPoint x: 958, startPoint y: 717, endPoint x: 716, endPoint y: 695, distance: 243.0
click at [716, 695] on div "DocID: 5278089" at bounding box center [784, 698] width 1254 height 15
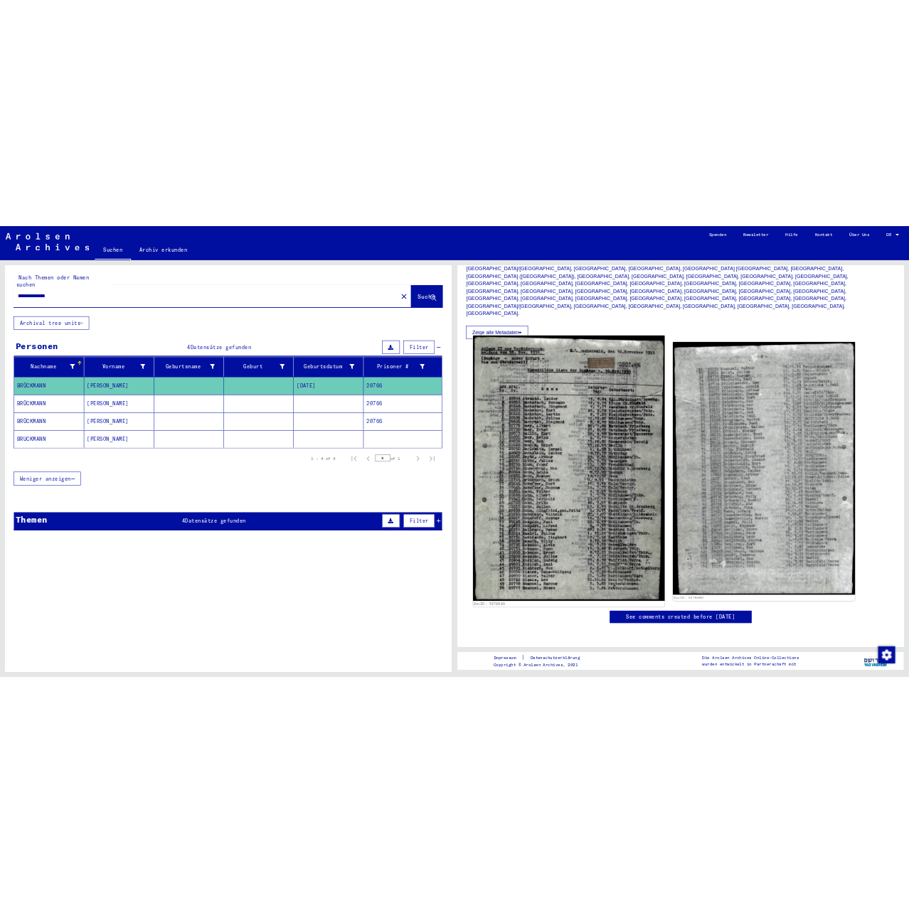
scroll to position [356, 0]
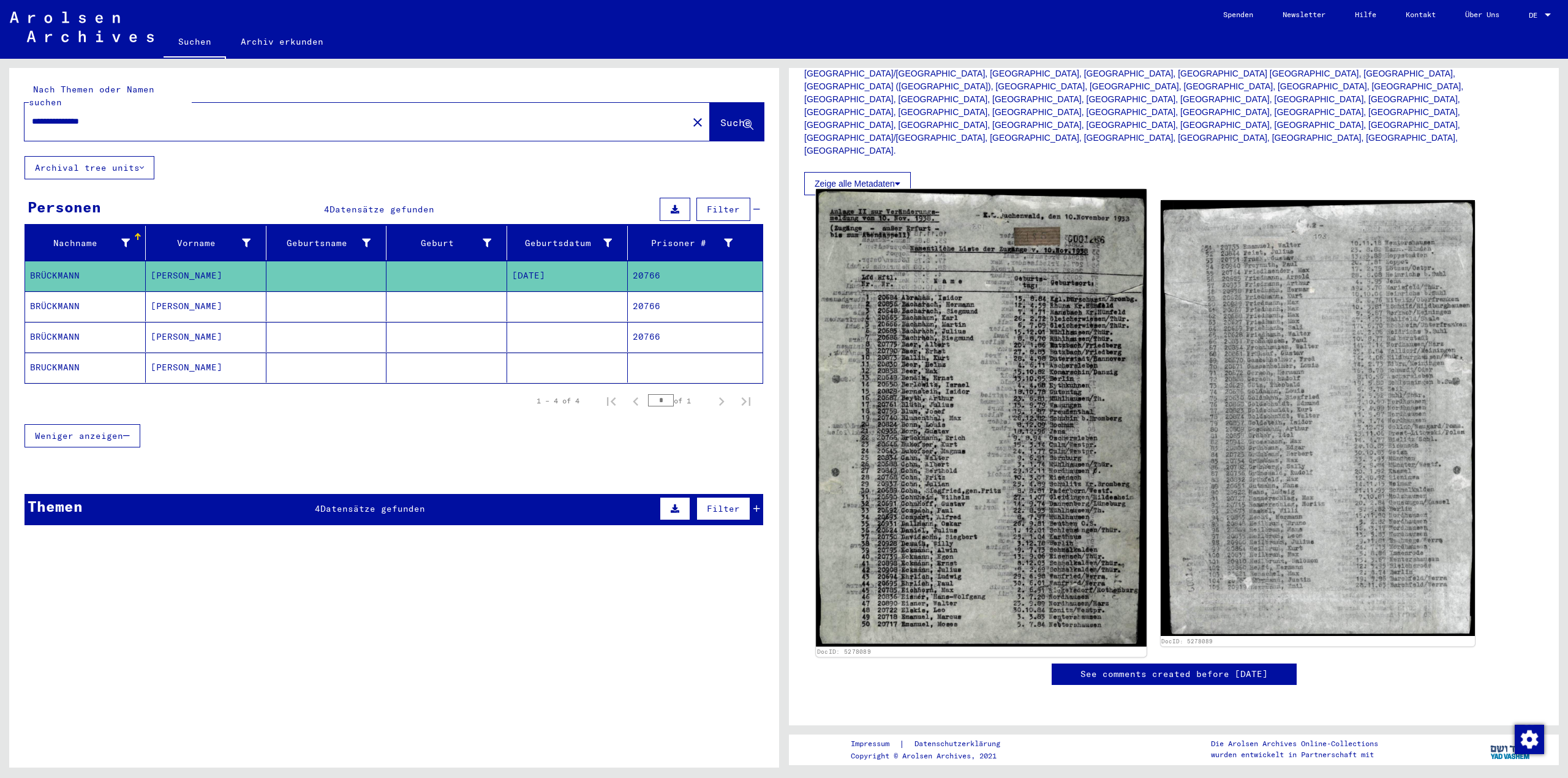
click at [994, 440] on img at bounding box center [980, 417] width 330 height 457
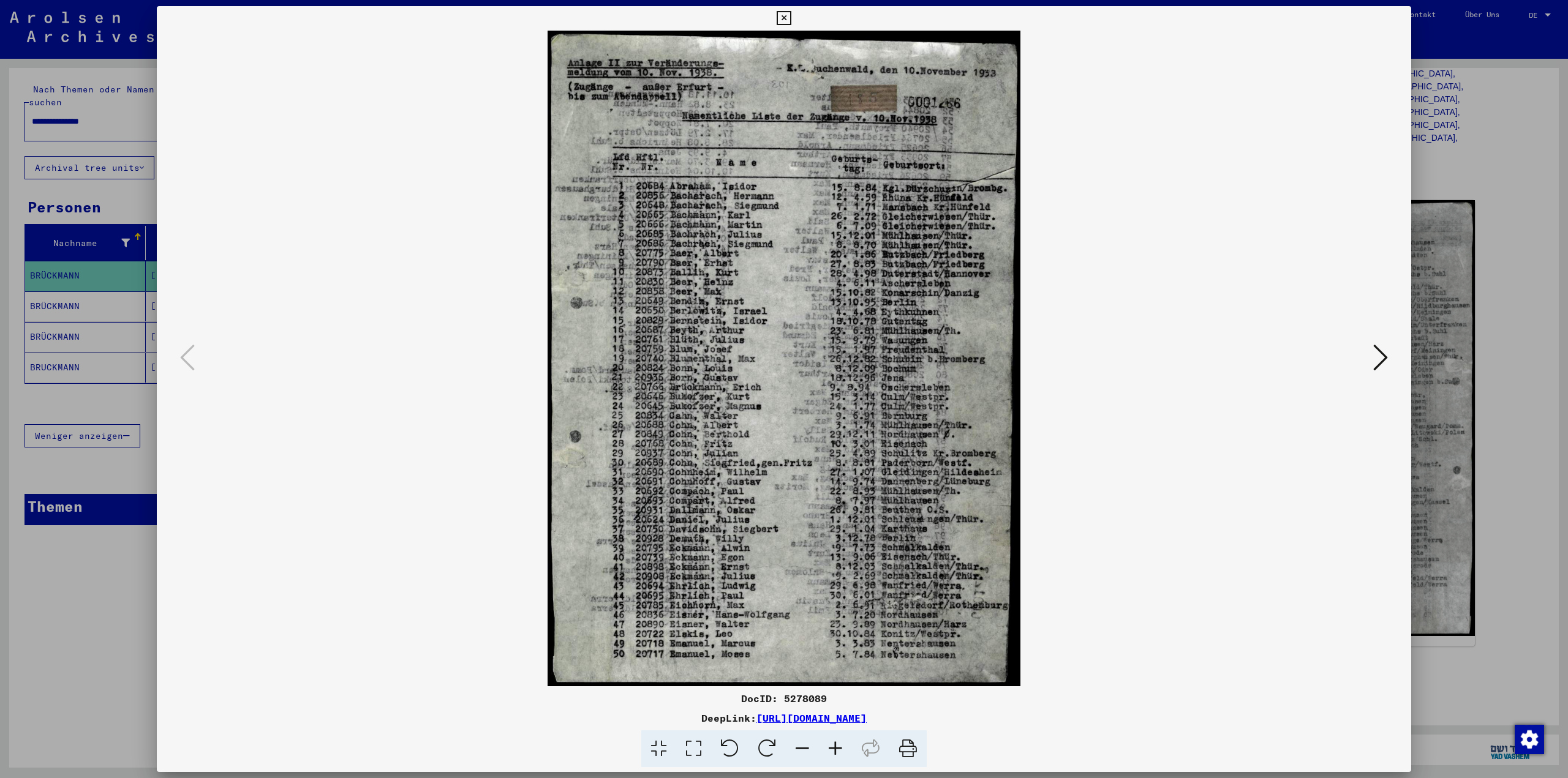
click at [1379, 362] on icon at bounding box center [1379, 357] width 15 height 29
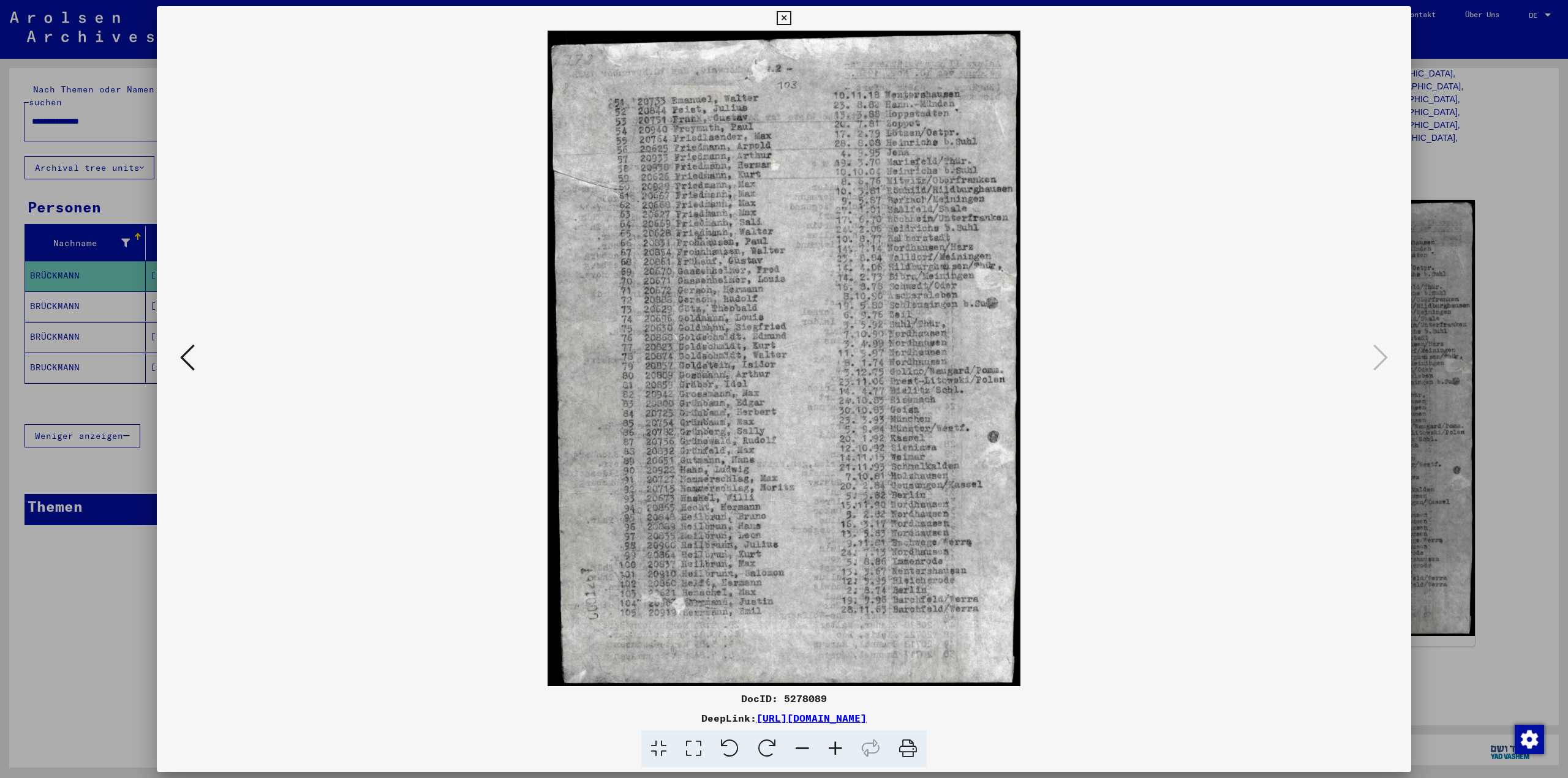
click at [189, 355] on icon at bounding box center [187, 357] width 15 height 29
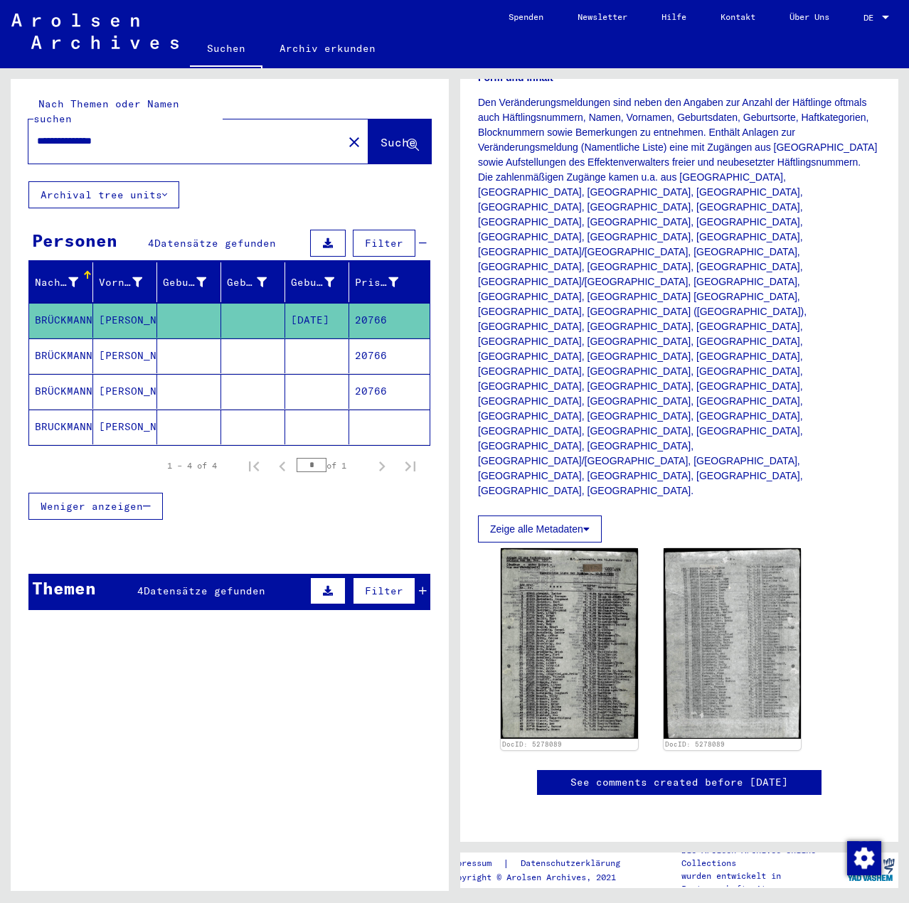
click at [57, 345] on mat-cell "BRÜCKMANN" at bounding box center [61, 356] width 64 height 35
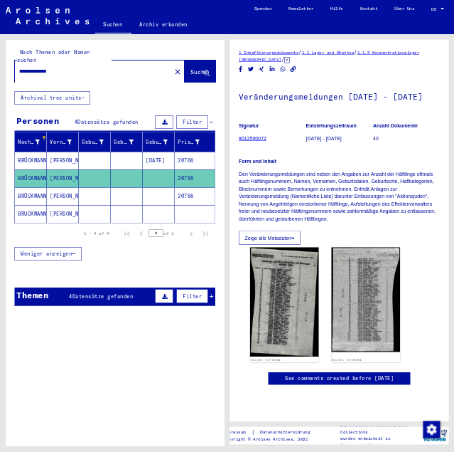
scroll to position [142, 0]
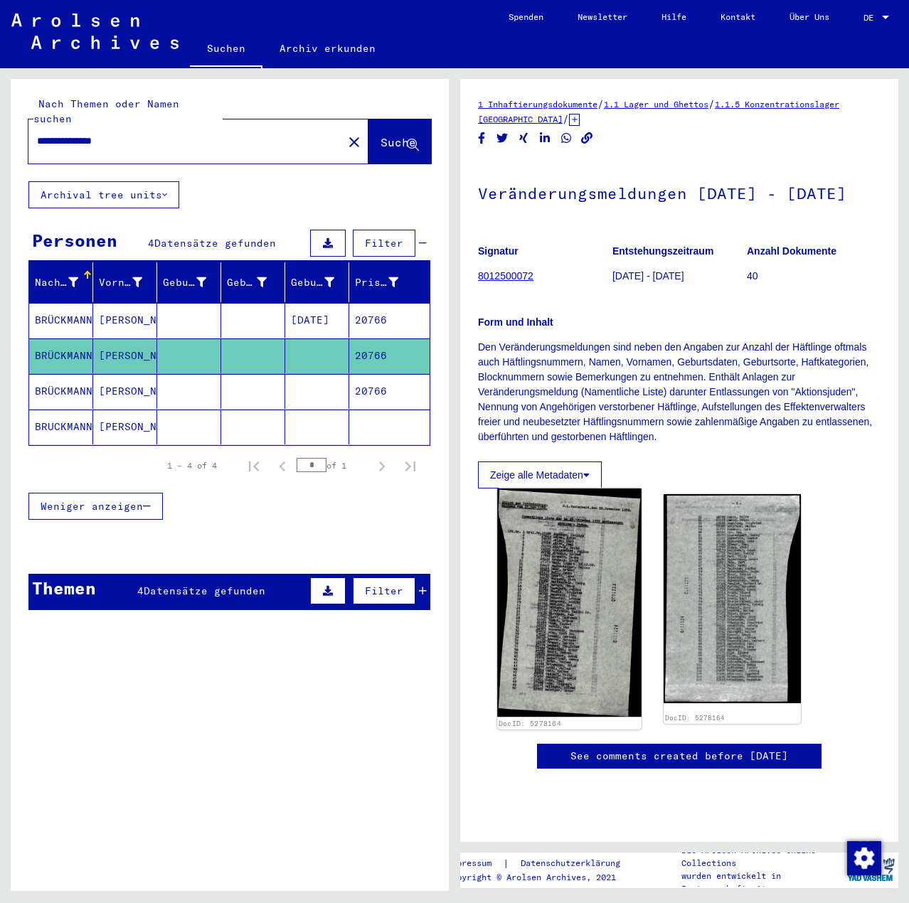
click at [572, 489] on img at bounding box center [569, 603] width 144 height 229
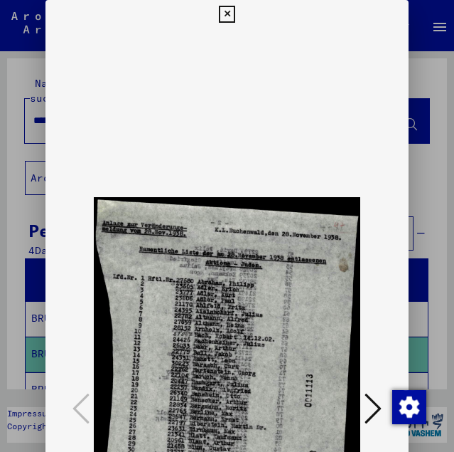
click at [229, 15] on icon at bounding box center [227, 14] width 16 height 17
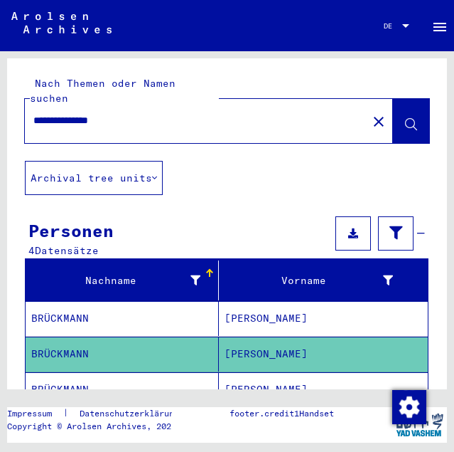
scroll to position [71, 0]
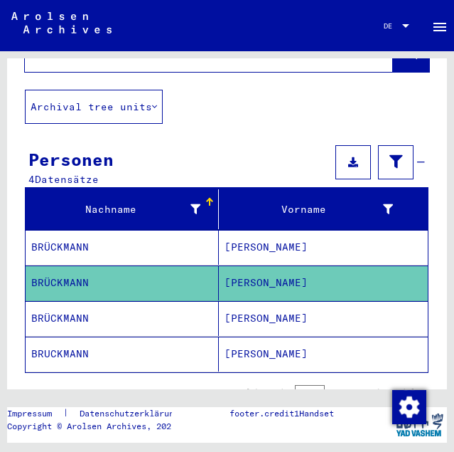
click at [83, 268] on mat-cell "BRÜCKMANN" at bounding box center [122, 282] width 193 height 35
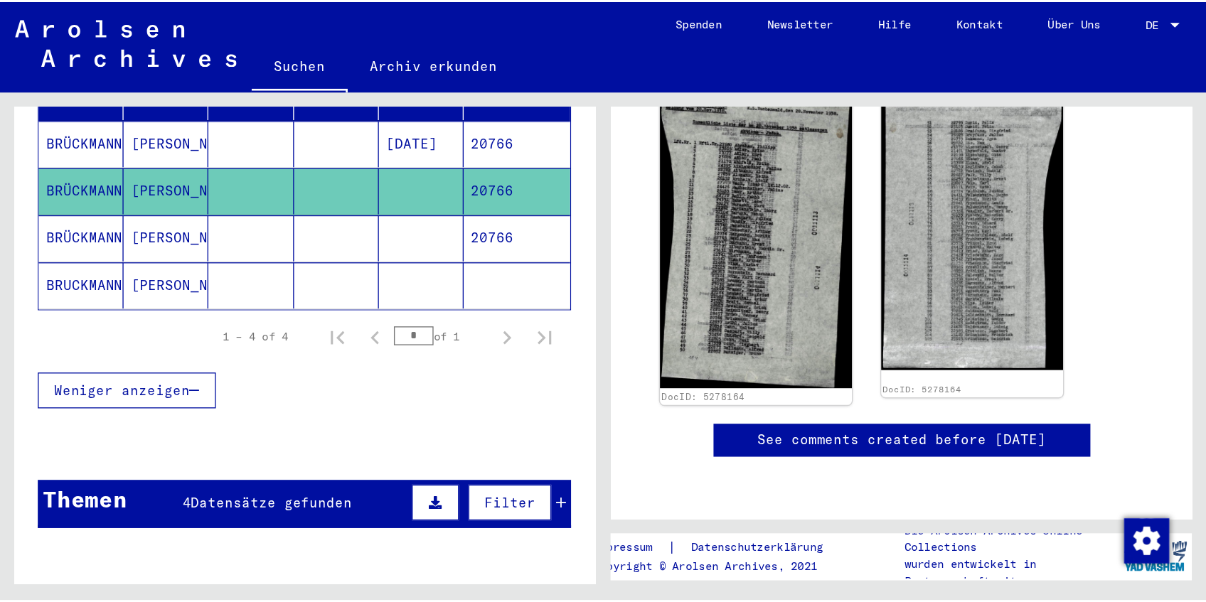
scroll to position [462, 0]
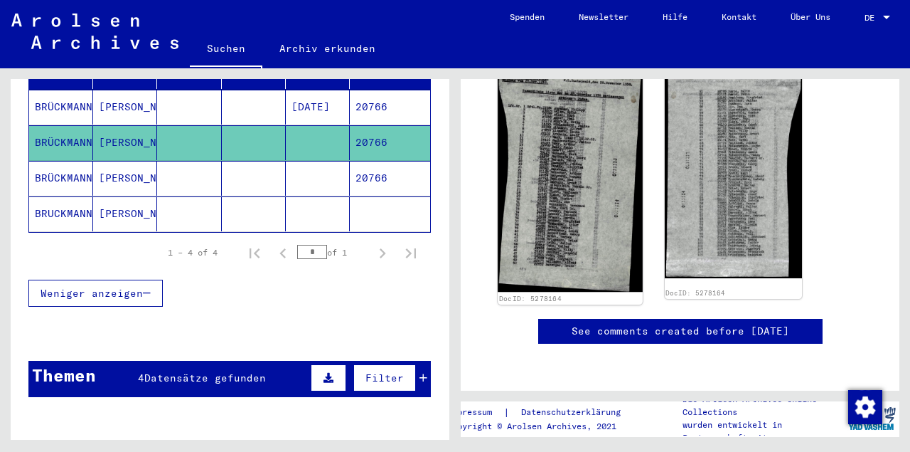
click at [591, 181] on img at bounding box center [570, 178] width 144 height 230
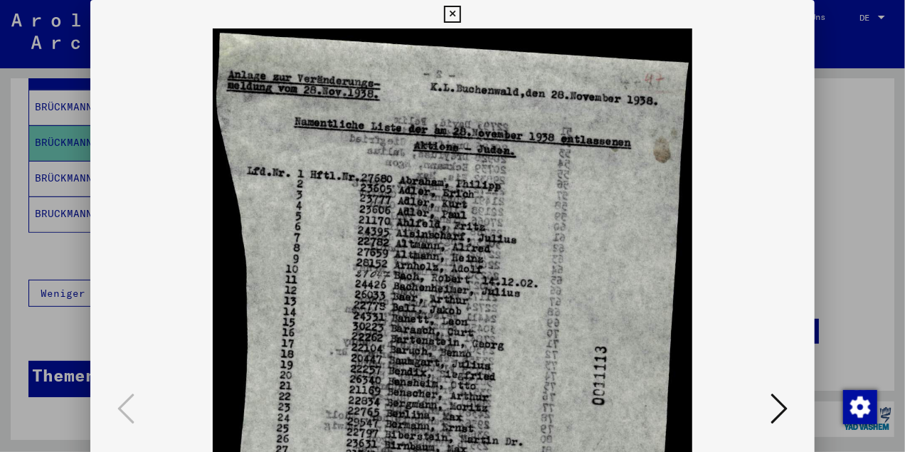
drag, startPoint x: 490, startPoint y: 367, endPoint x: 479, endPoint y: 289, distance: 78.9
click at [479, 289] on img at bounding box center [452, 408] width 627 height 761
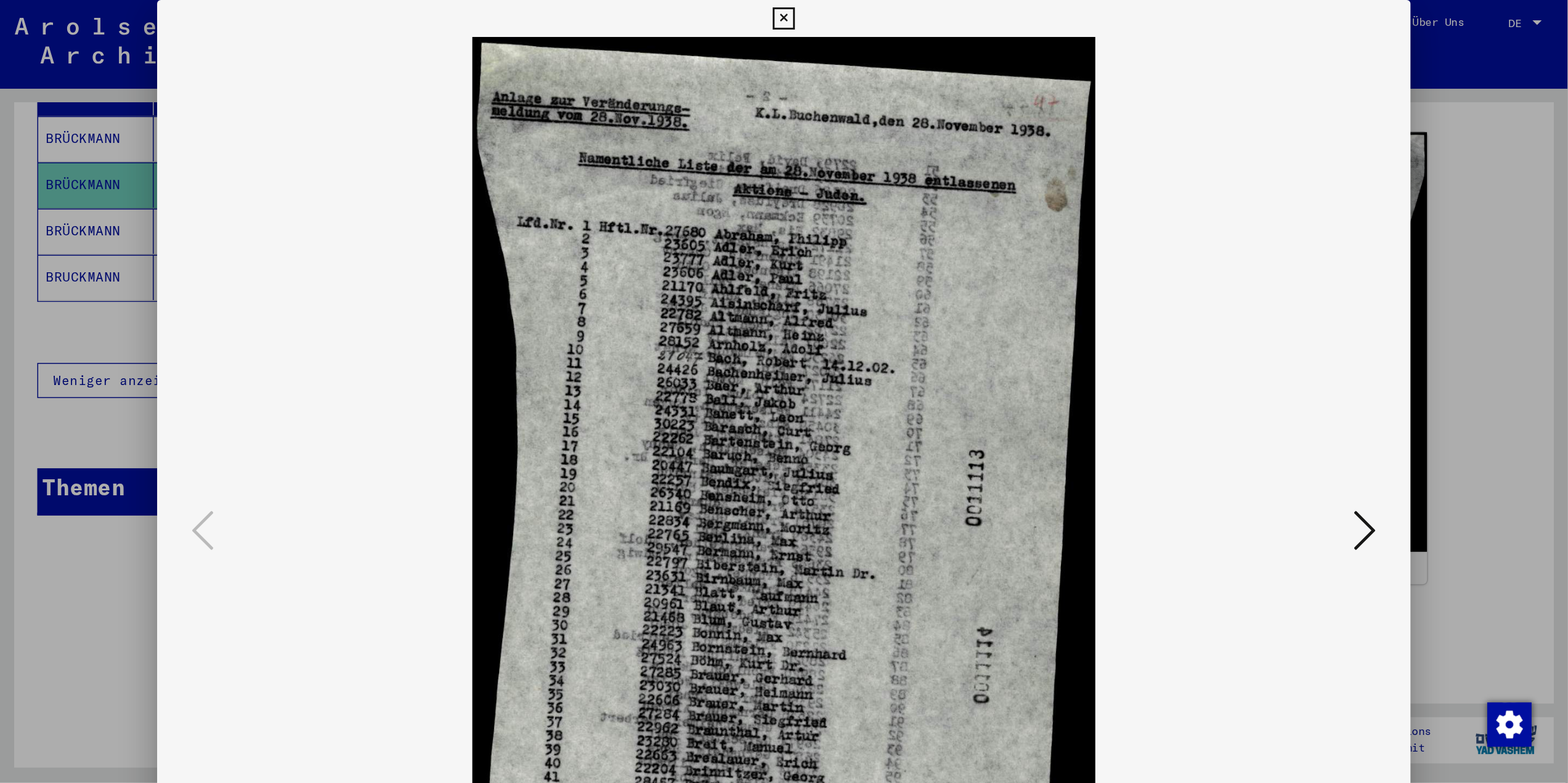
scroll to position [400, 0]
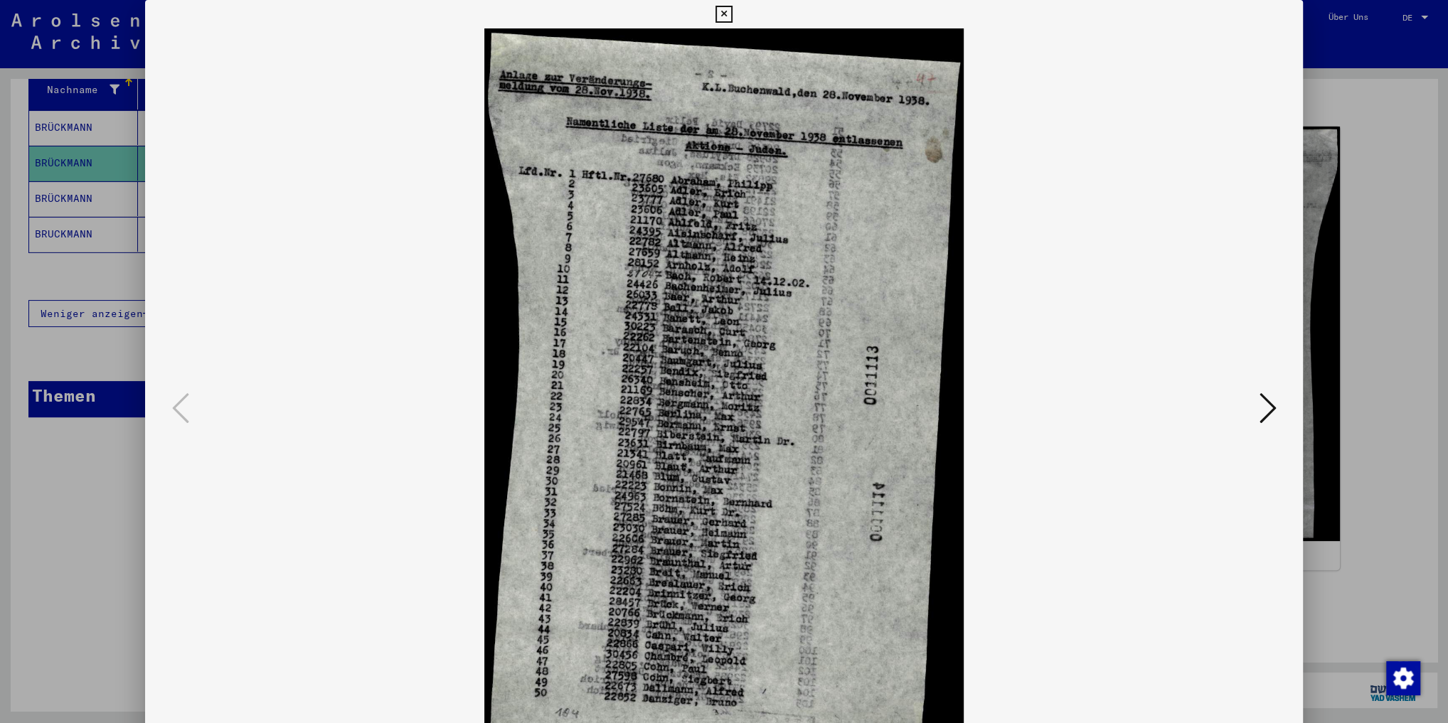
click at [1060, 96] on img at bounding box center [724, 408] width 1062 height 761
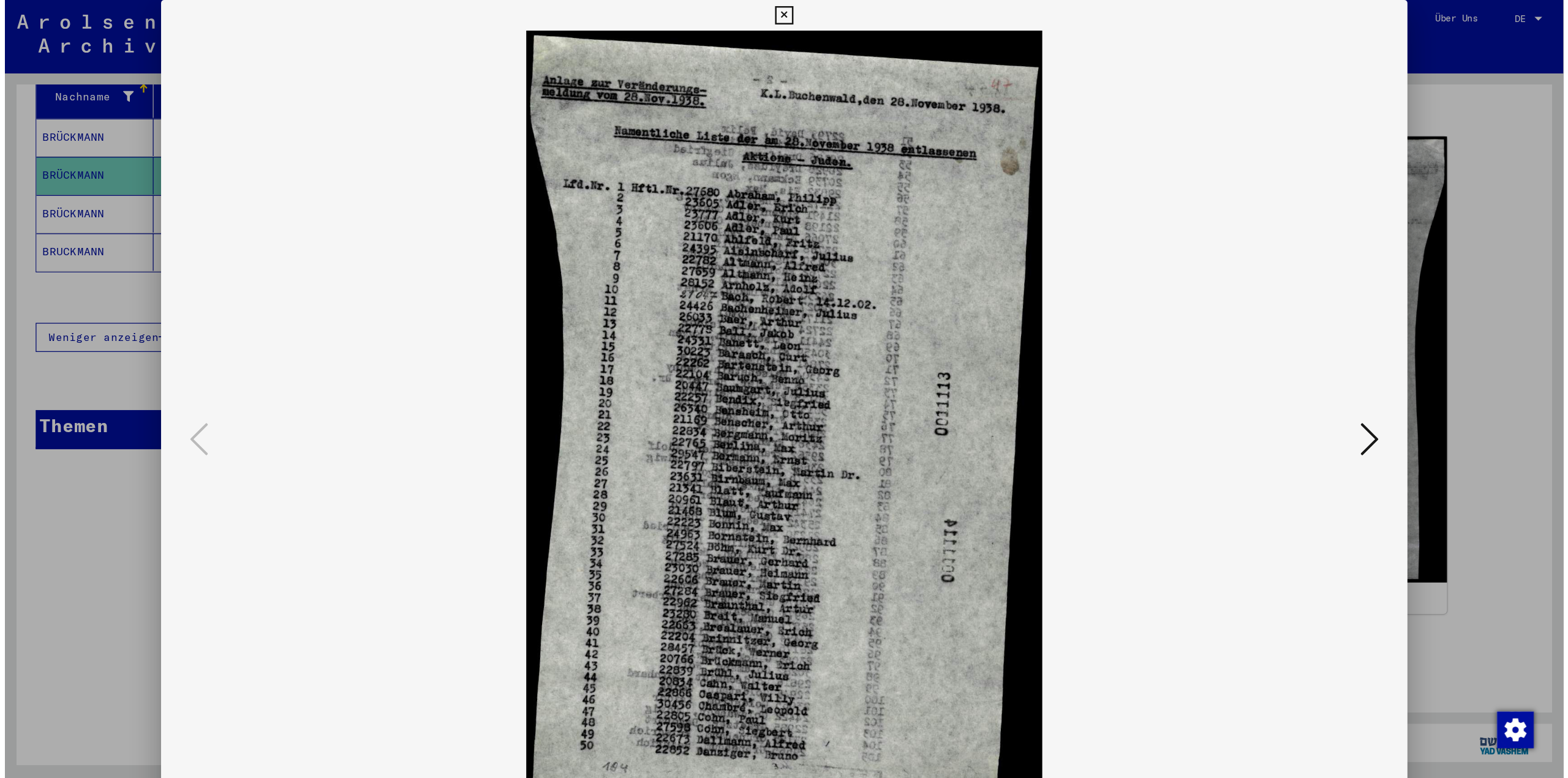
scroll to position [398, 0]
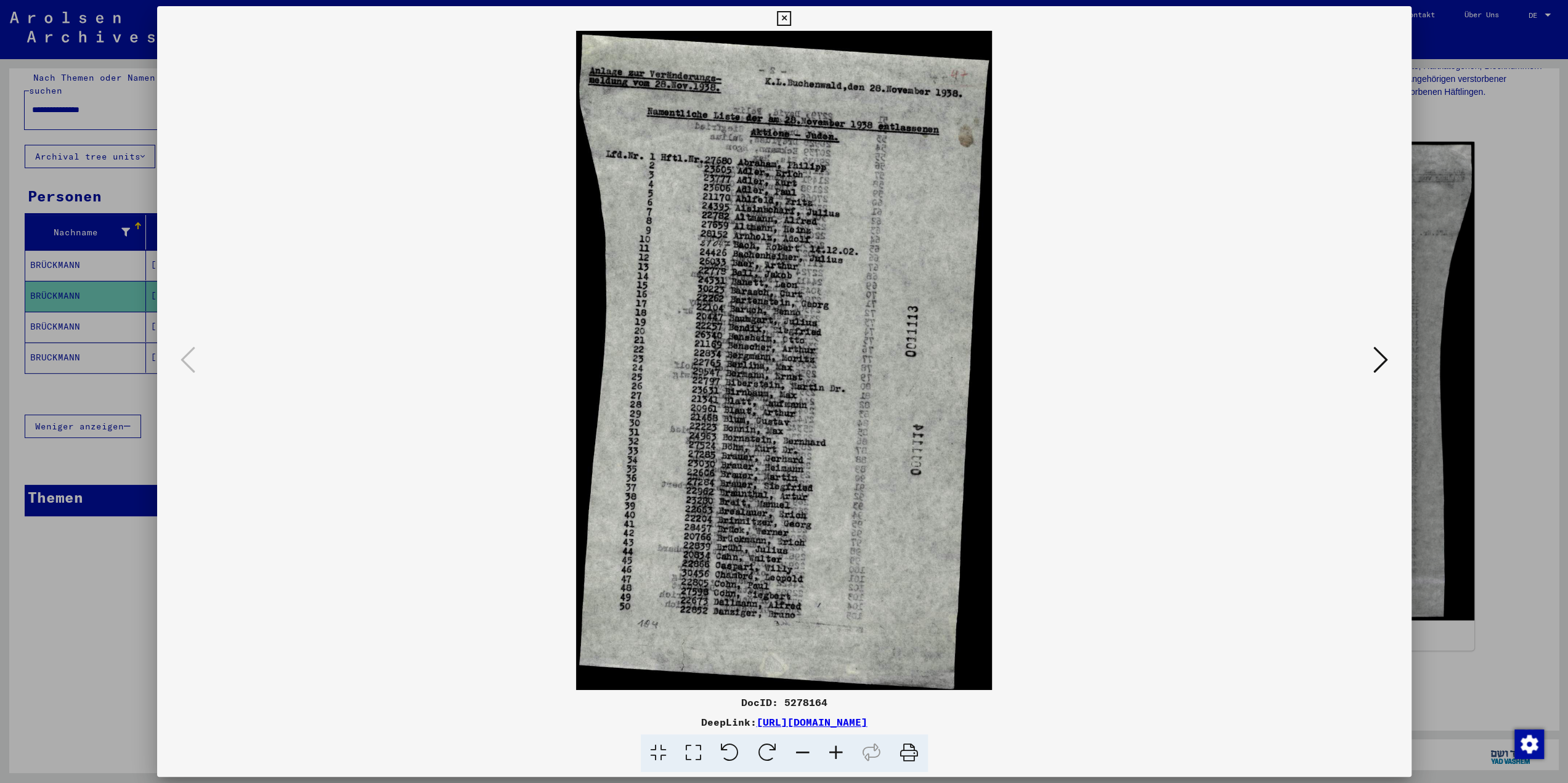
click at [1121, 362] on img at bounding box center [784, 360] width 1170 height 659
click at [1368, 350] on img at bounding box center [784, 360] width 1170 height 659
click at [1387, 357] on icon at bounding box center [1380, 359] width 15 height 29
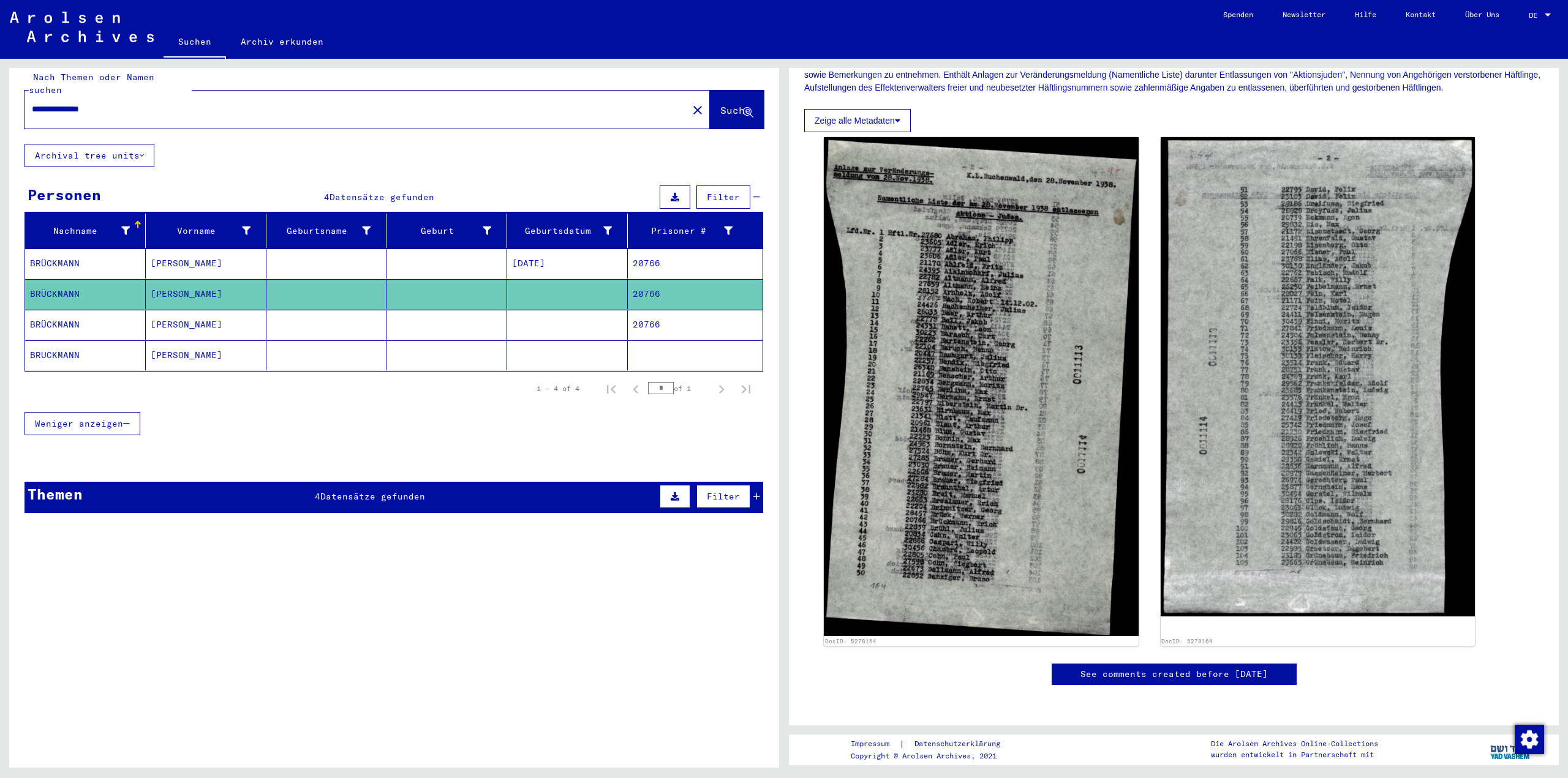
scroll to position [385, 0]
click at [59, 310] on mat-cell "BRÜCKMANN" at bounding box center [85, 324] width 121 height 30
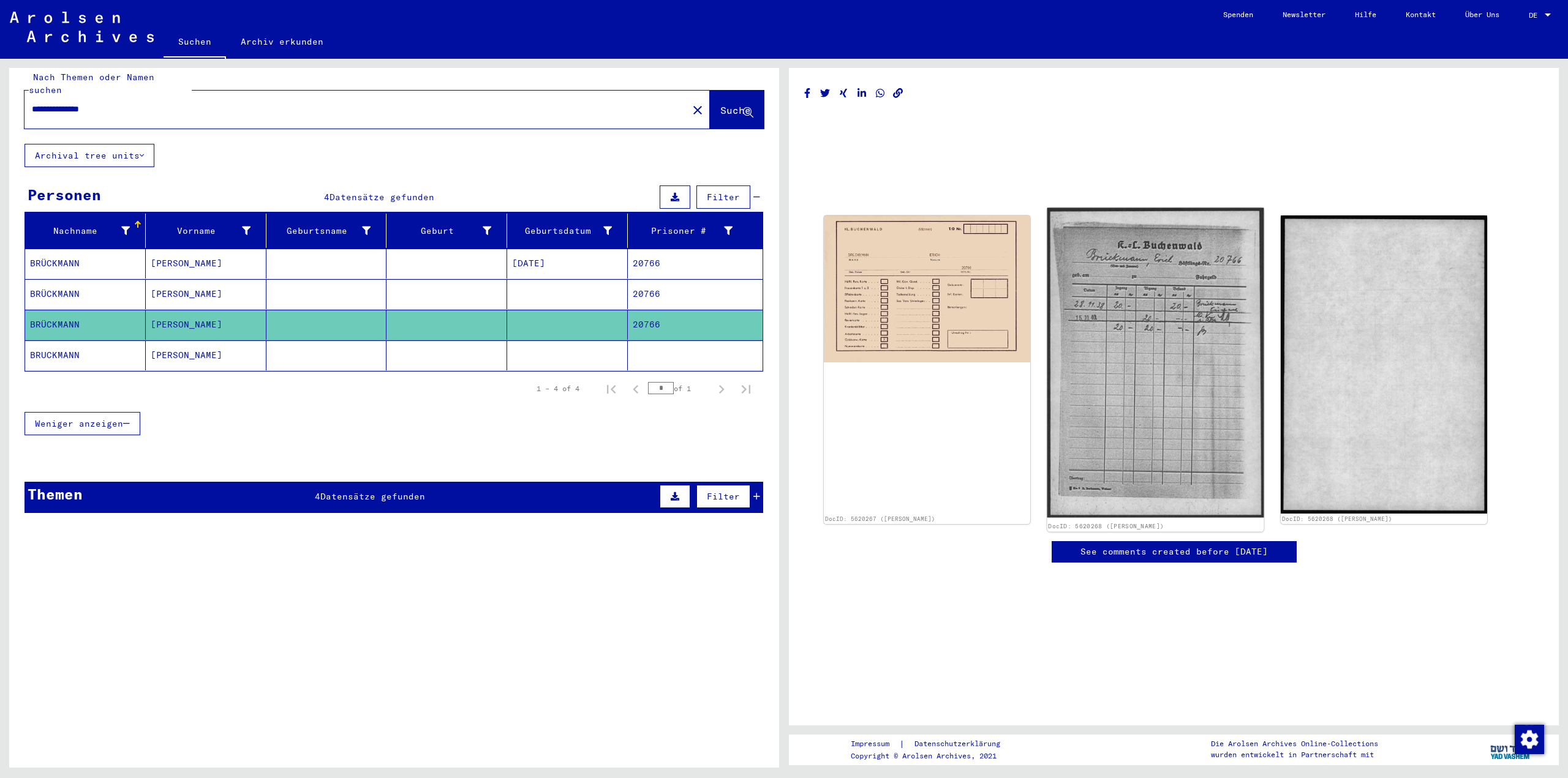
click at [1162, 339] on img at bounding box center [1156, 363] width 217 height 310
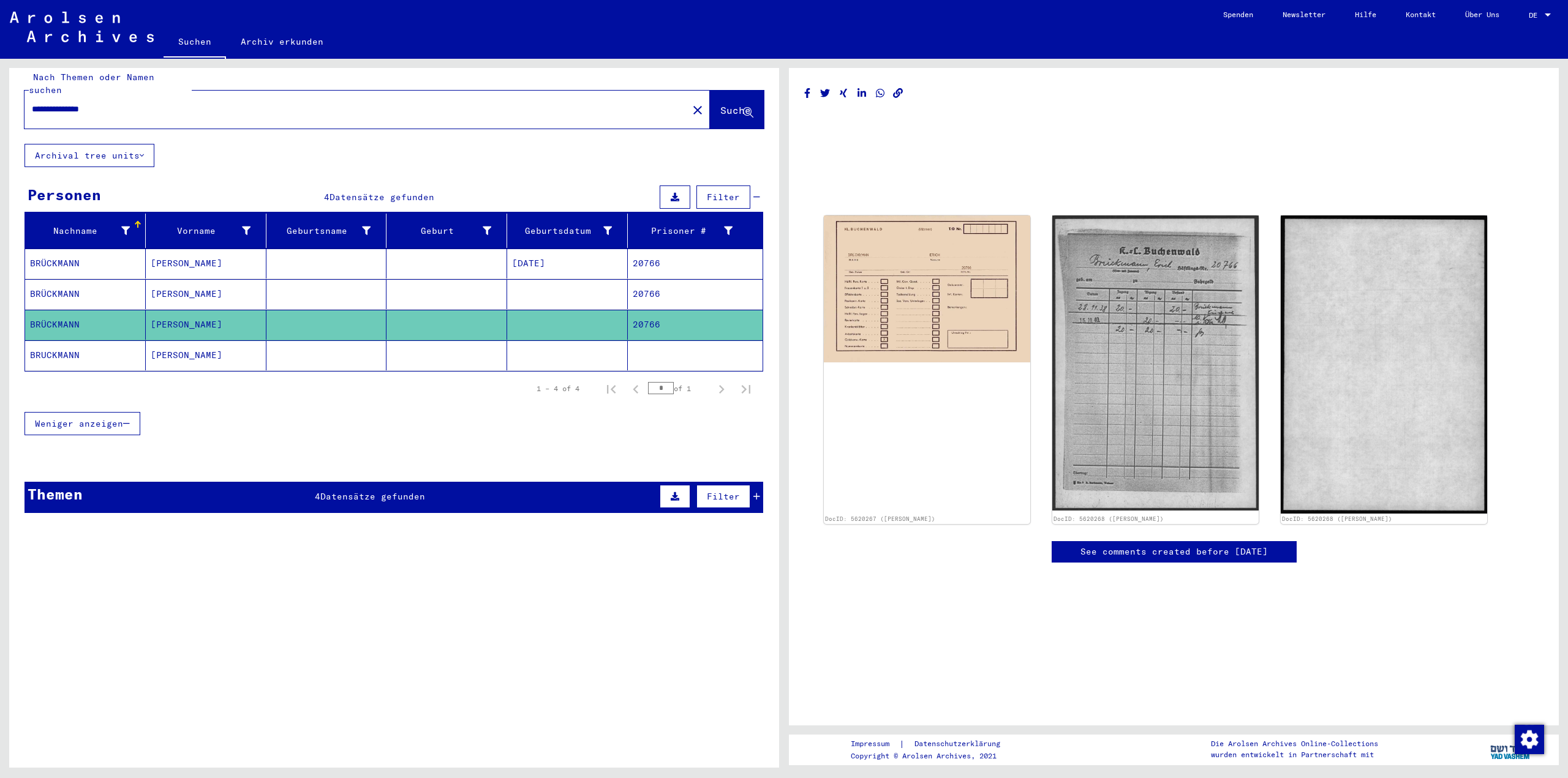
click at [50, 344] on mat-cell "BRUCKMANN" at bounding box center [85, 355] width 121 height 30
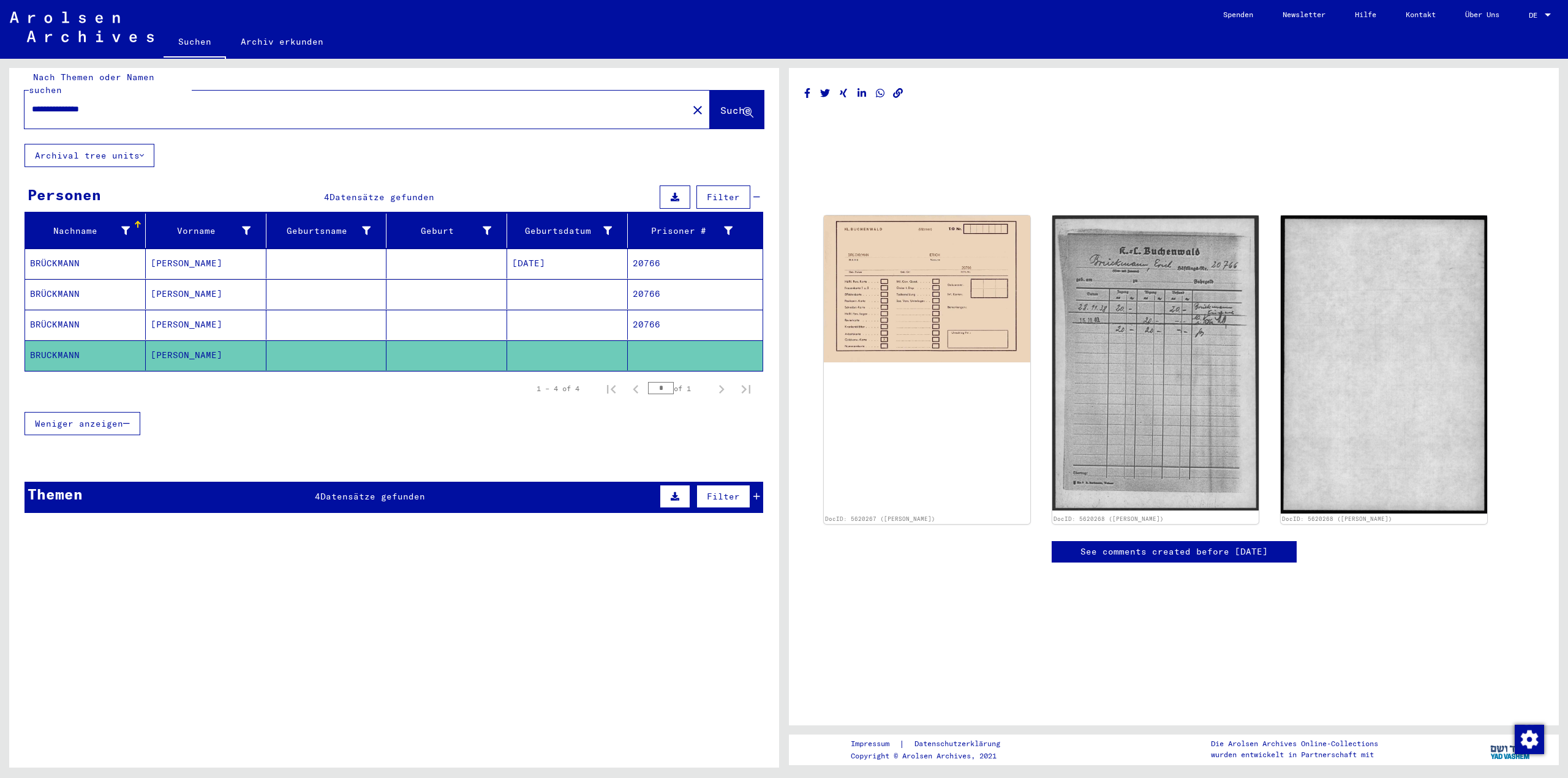
click at [58, 310] on mat-cell "BRÜCKMANN" at bounding box center [85, 324] width 121 height 30
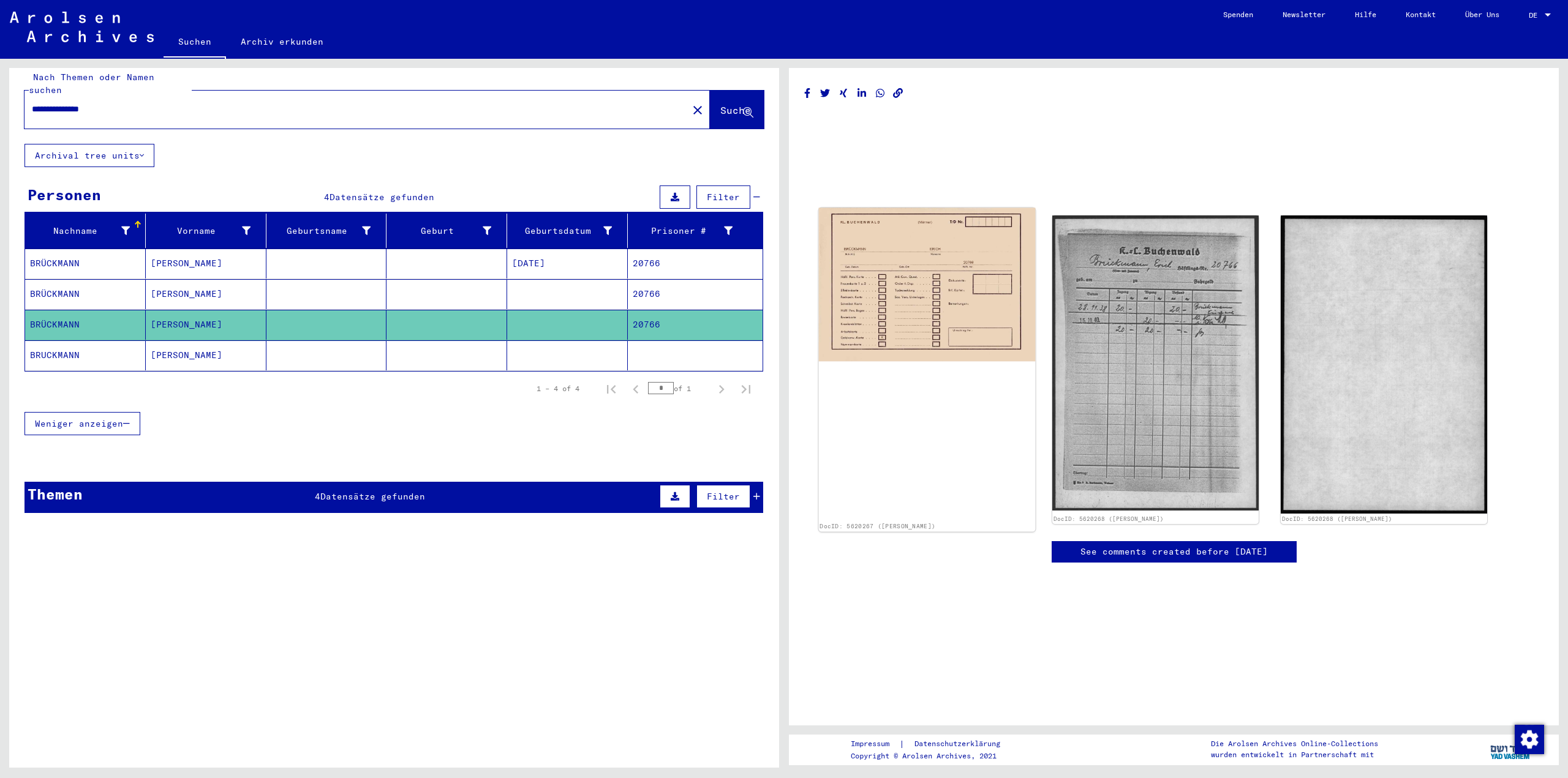
click at [932, 283] on img at bounding box center [927, 285] width 217 height 153
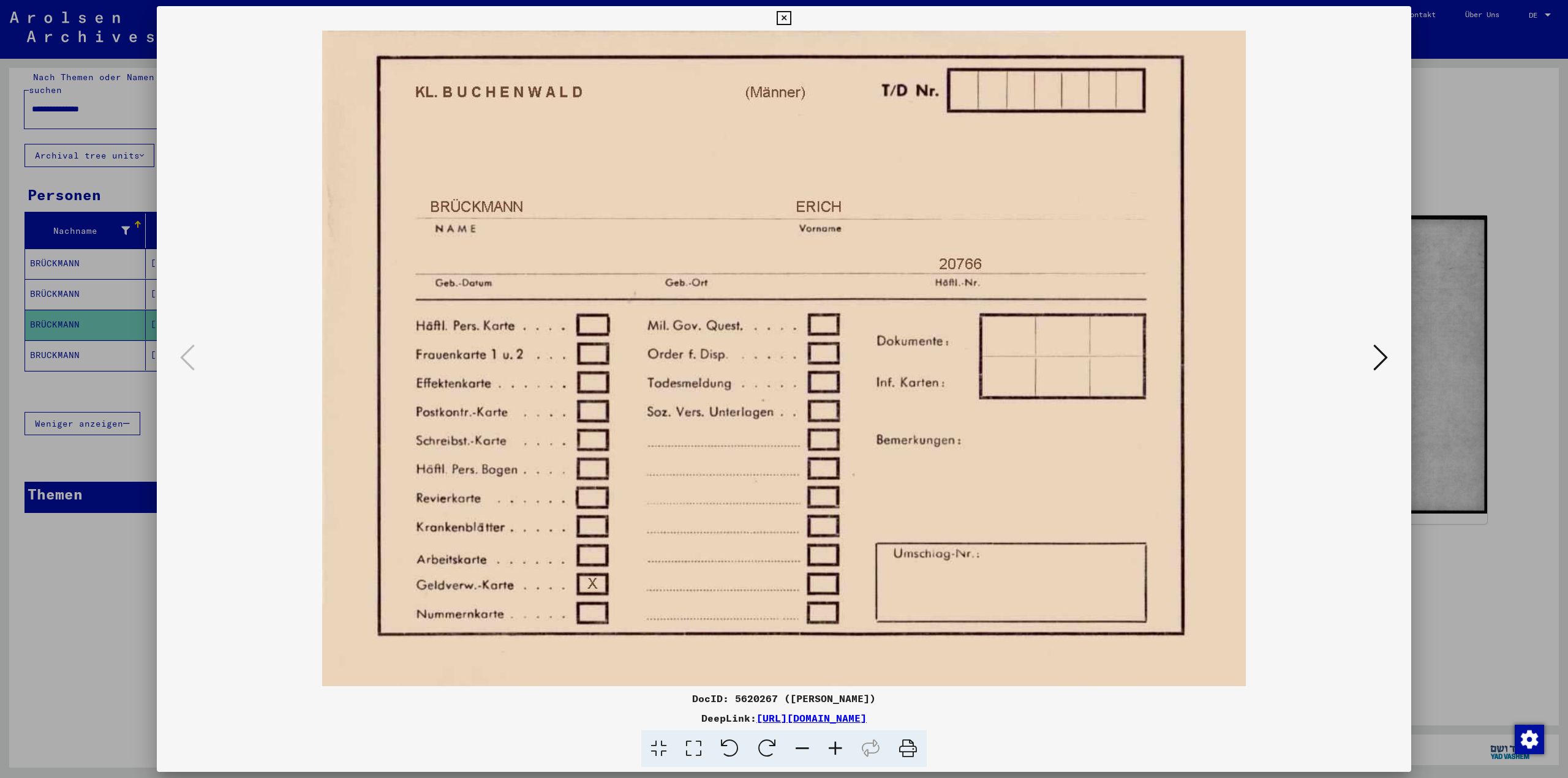
click at [1382, 360] on icon at bounding box center [1379, 357] width 15 height 29
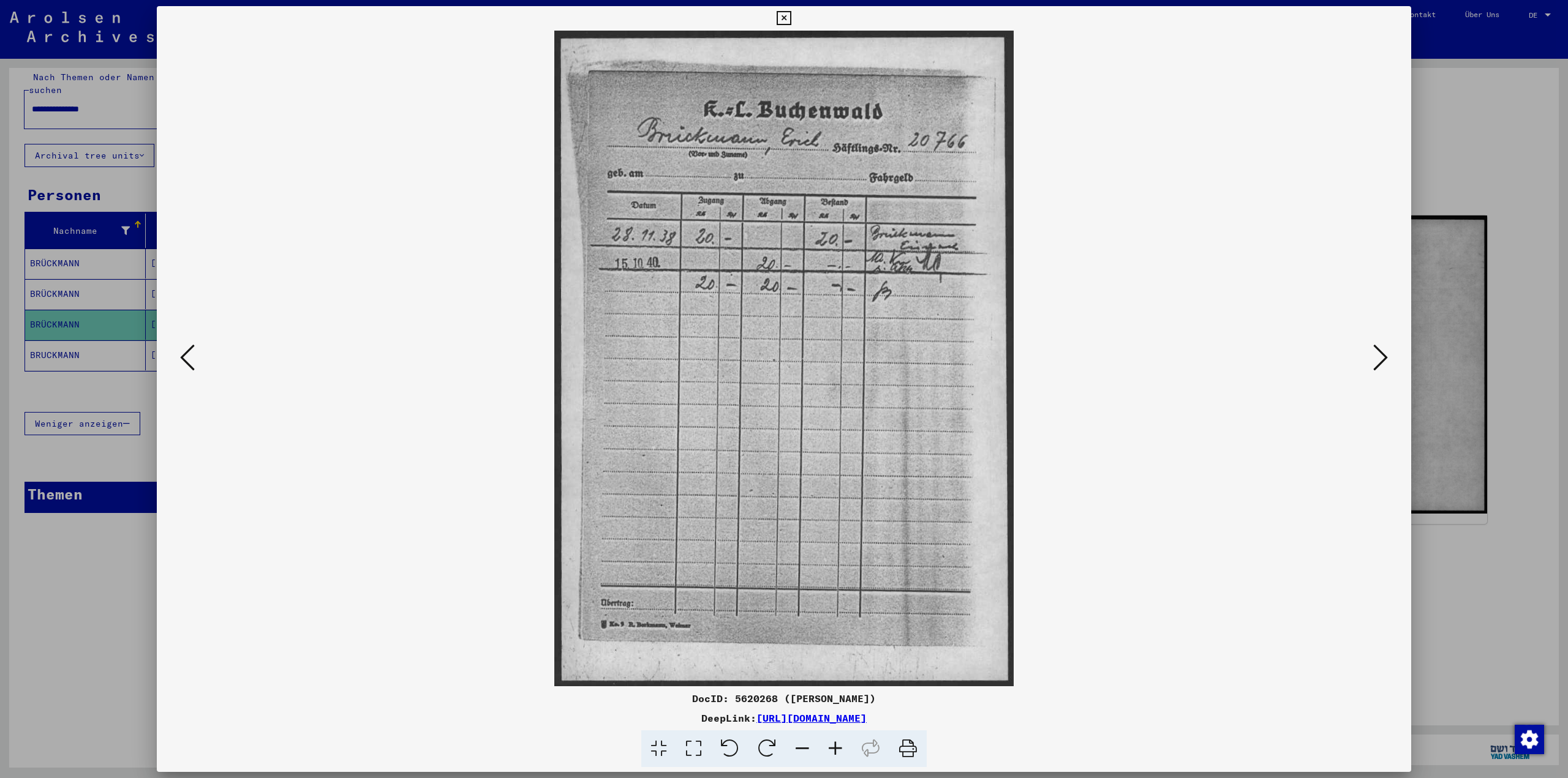
click at [1259, 185] on img at bounding box center [784, 359] width 1171 height 656
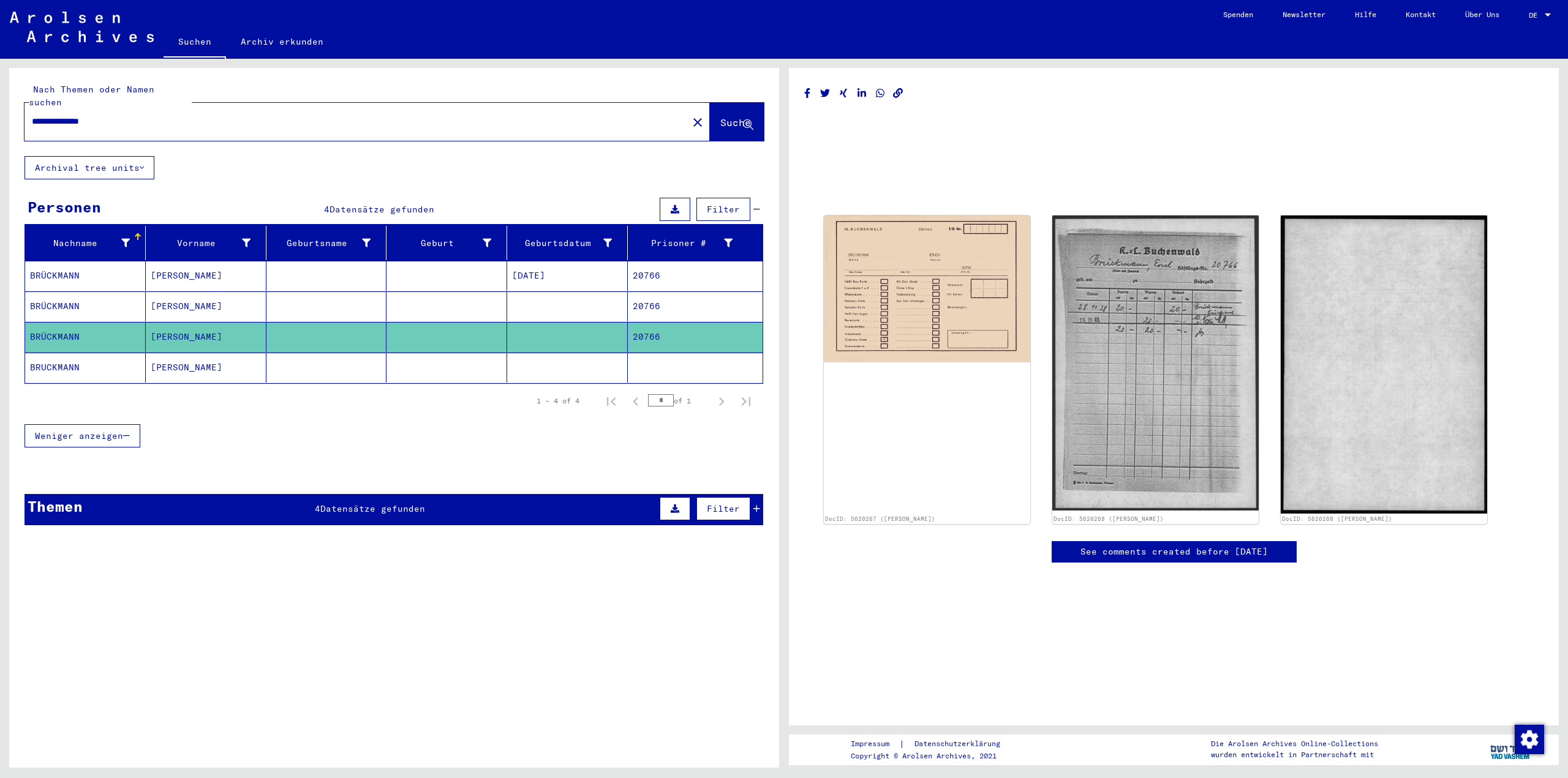
click at [340, 123] on div "**********" at bounding box center [367, 121] width 685 height 38
click at [342, 117] on div "**********" at bounding box center [352, 121] width 656 height 28
click at [348, 115] on input "**********" at bounding box center [356, 121] width 648 height 13
drag, startPoint x: 166, startPoint y: 105, endPoint x: 0, endPoint y: 108, distance: 166.0
click at [0, 108] on div "**********" at bounding box center [392, 413] width 784 height 709
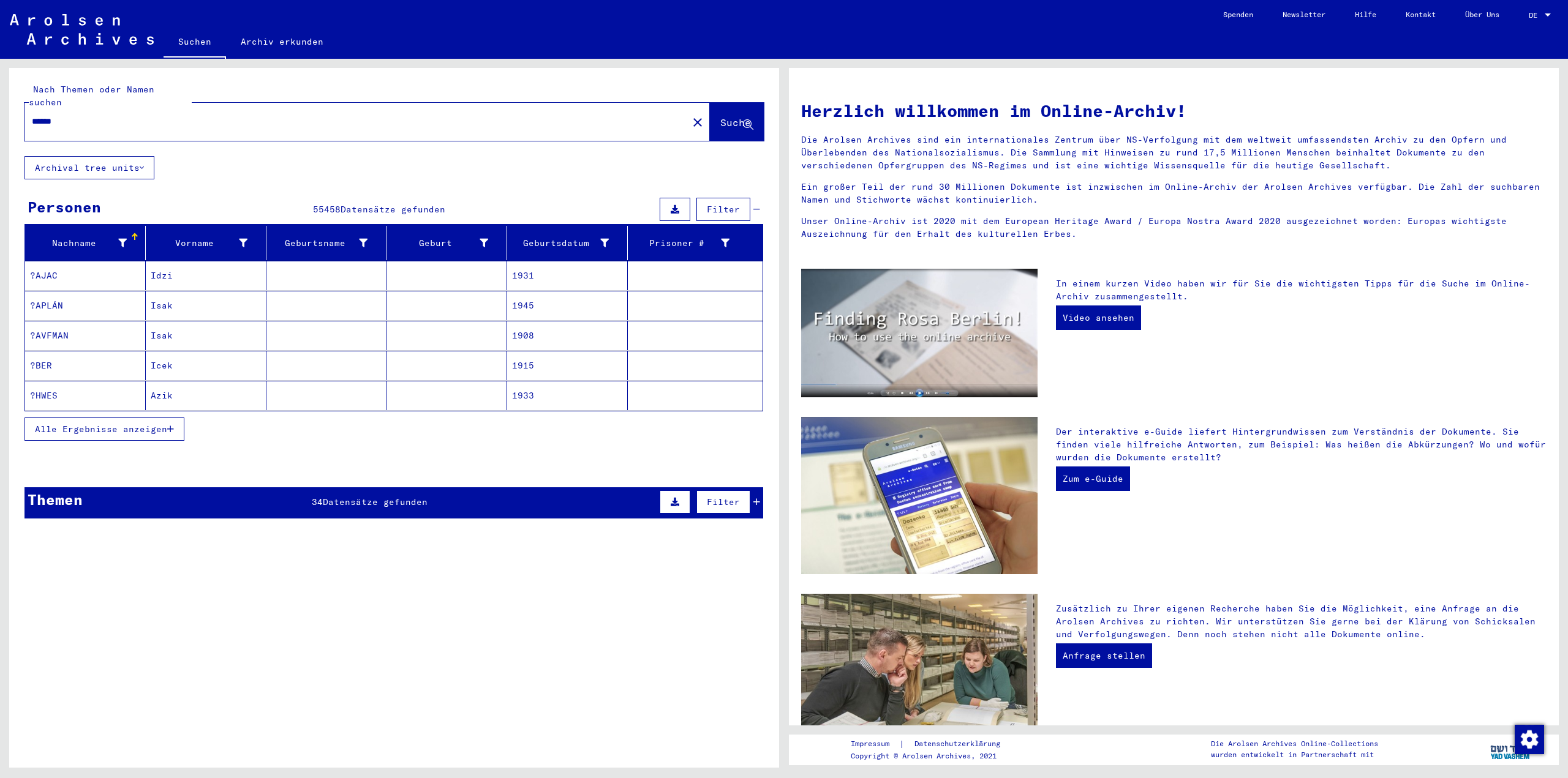
click at [84, 422] on button "Alle Ergebnisse anzeigen" at bounding box center [104, 429] width 160 height 23
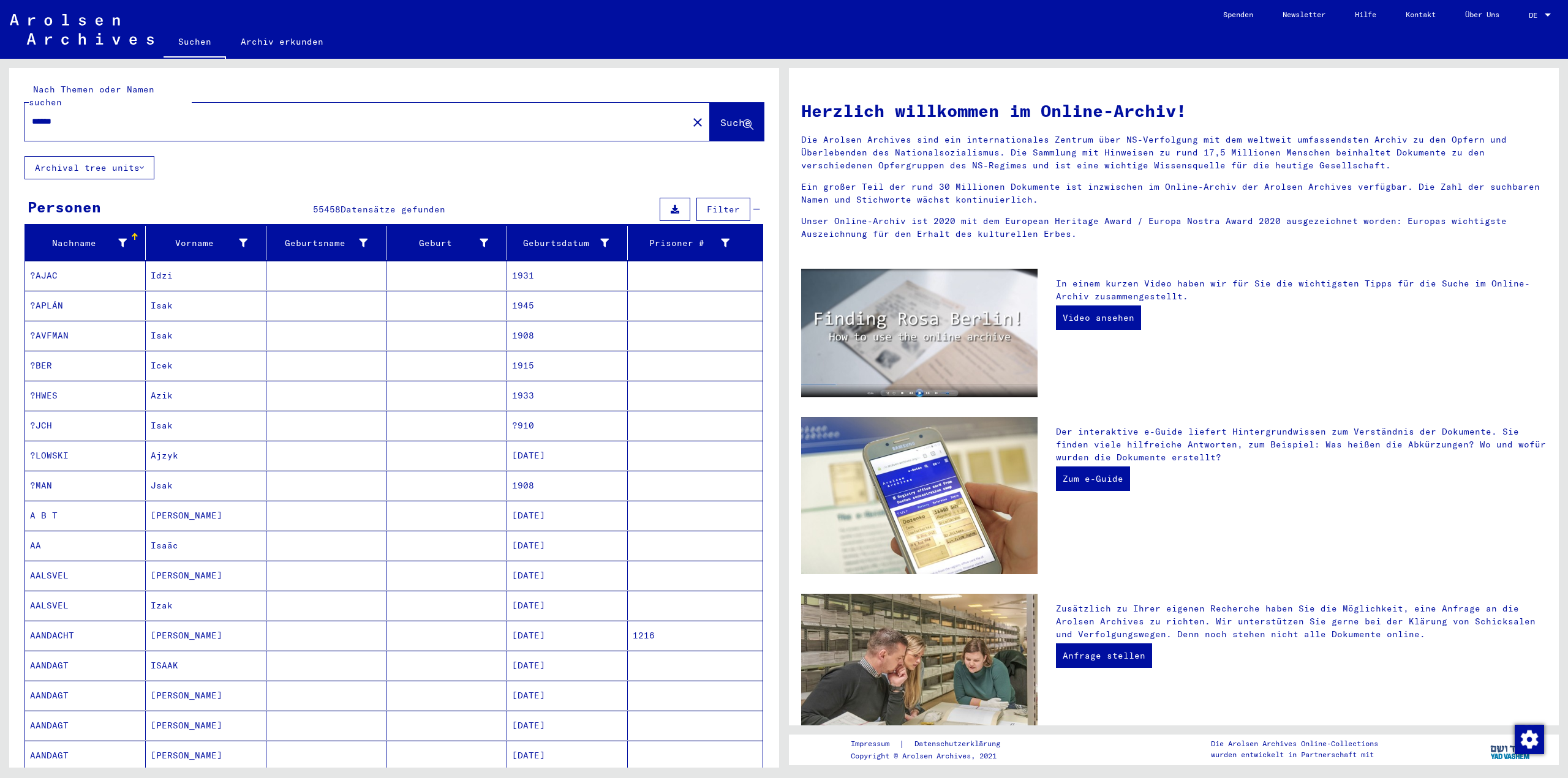
click at [246, 118] on div "******" at bounding box center [348, 121] width 648 height 28
click at [250, 115] on input "******" at bounding box center [352, 121] width 641 height 13
click at [256, 115] on input "******" at bounding box center [352, 121] width 641 height 13
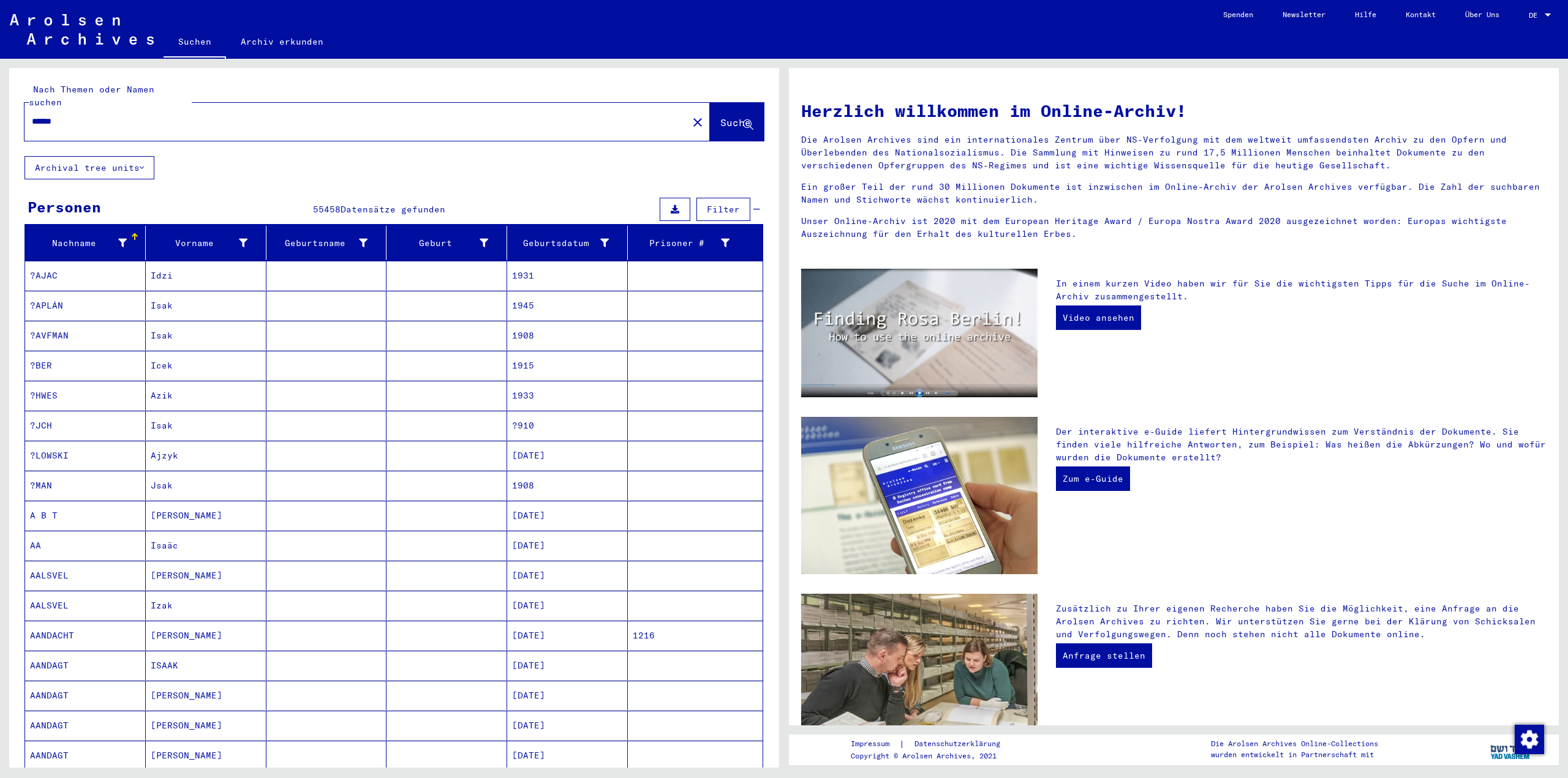
click at [256, 115] on input "******" at bounding box center [352, 121] width 641 height 13
type input "*********"
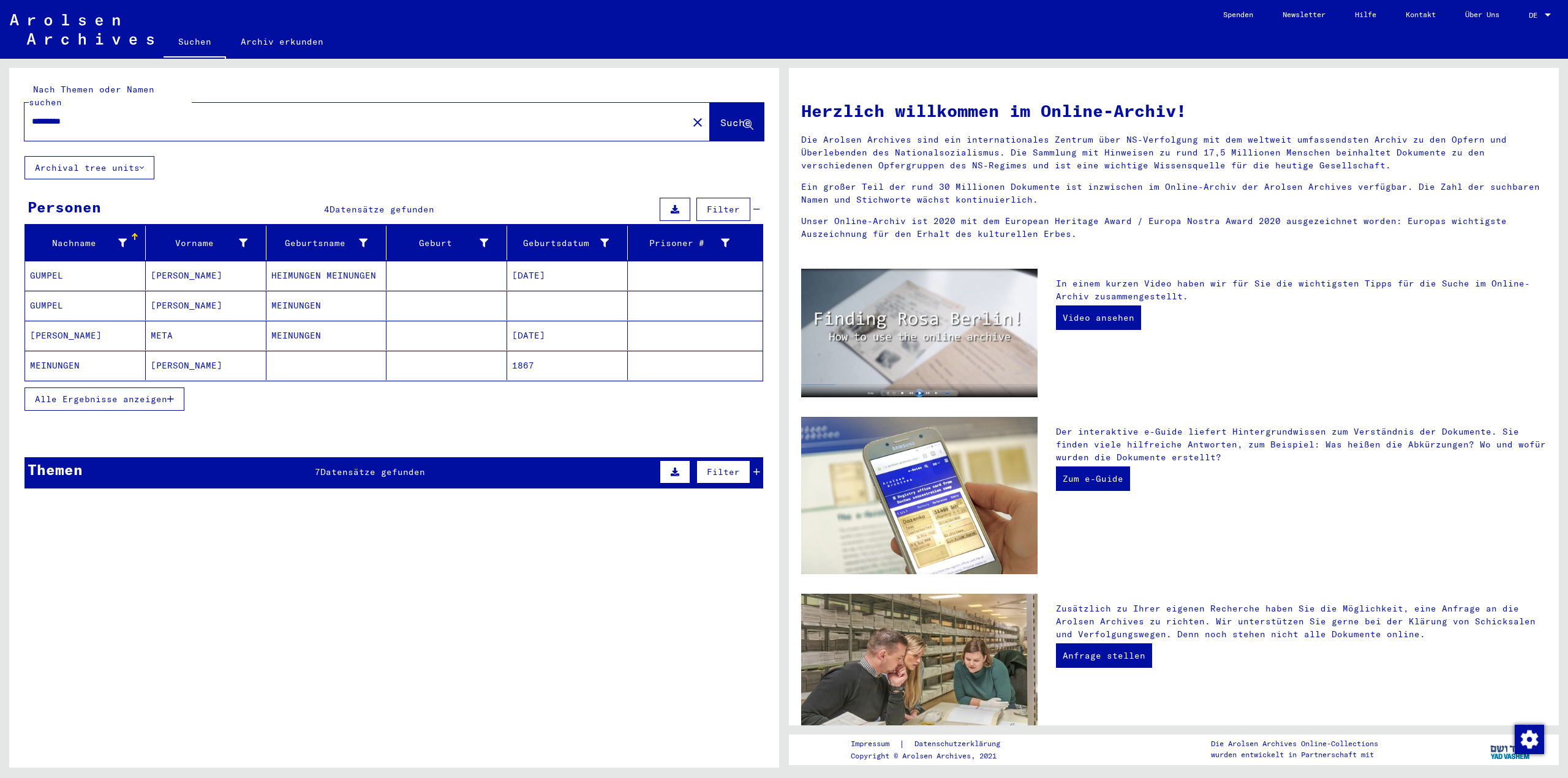
click at [54, 350] on mat-cell "MEINUNGEN" at bounding box center [85, 365] width 121 height 29
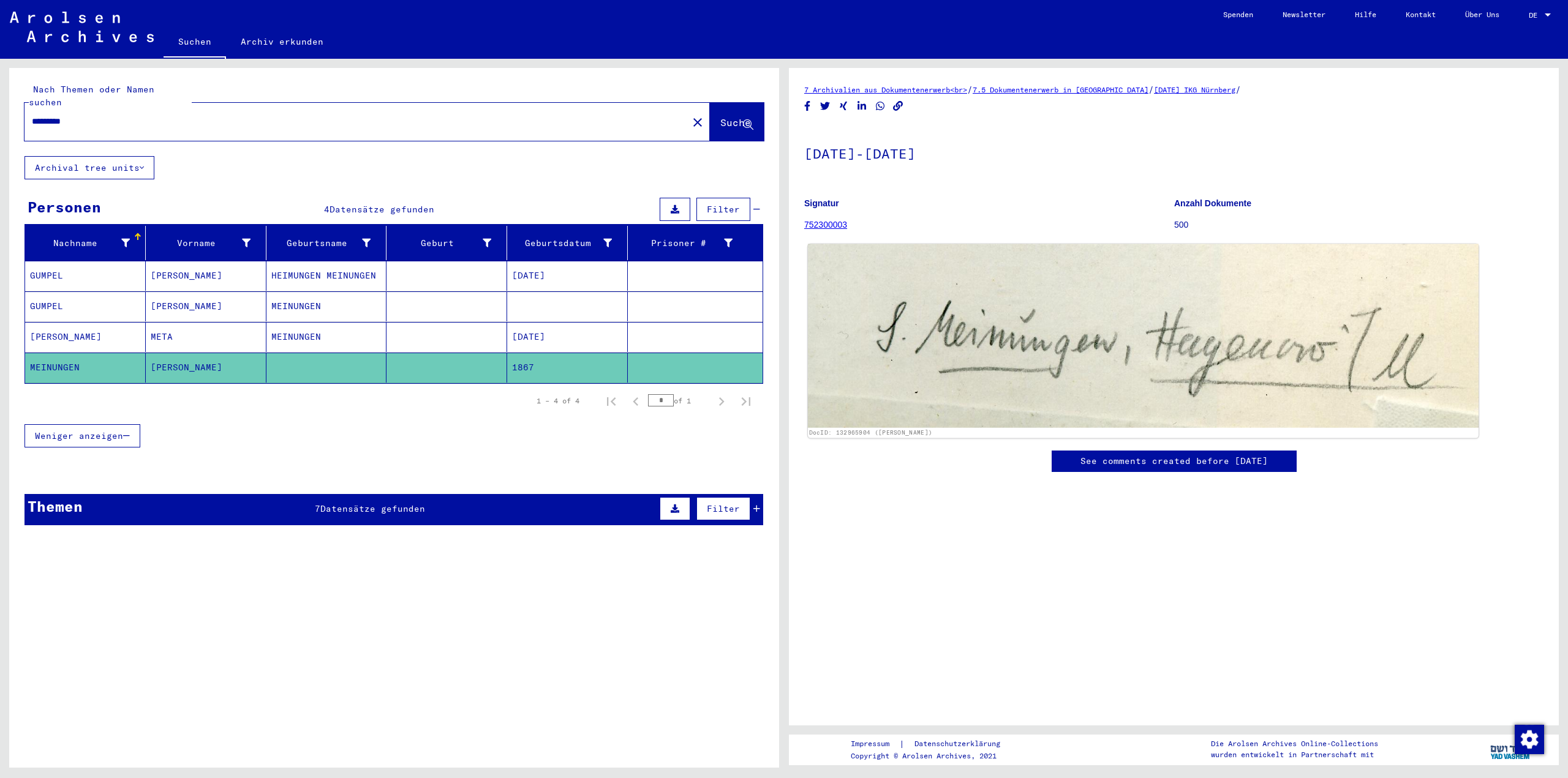
click at [1194, 277] on img at bounding box center [1143, 336] width 671 height 183
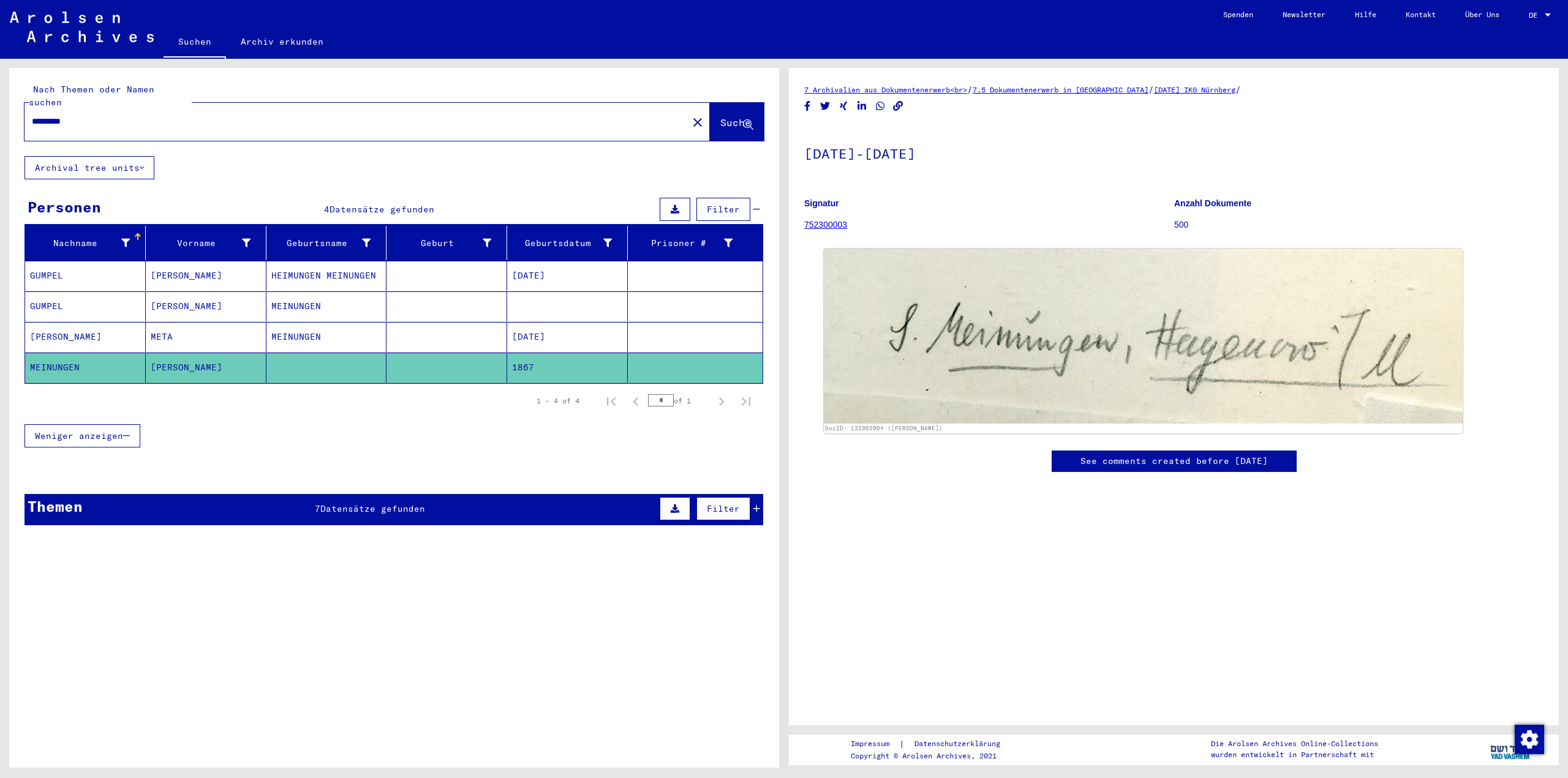
click at [185, 322] on mat-cell "META" at bounding box center [206, 337] width 121 height 30
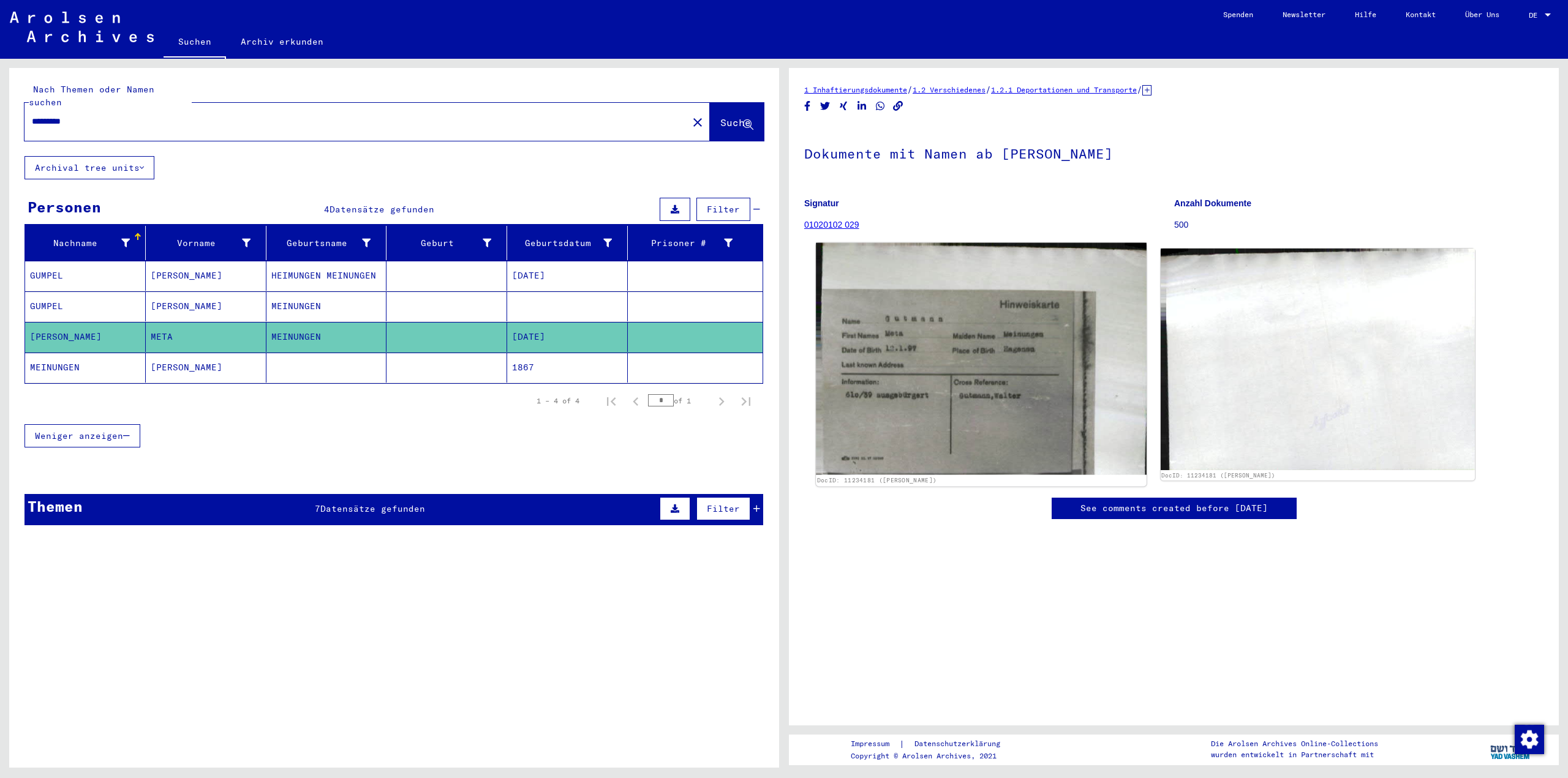
click at [833, 408] on img at bounding box center [980, 359] width 330 height 232
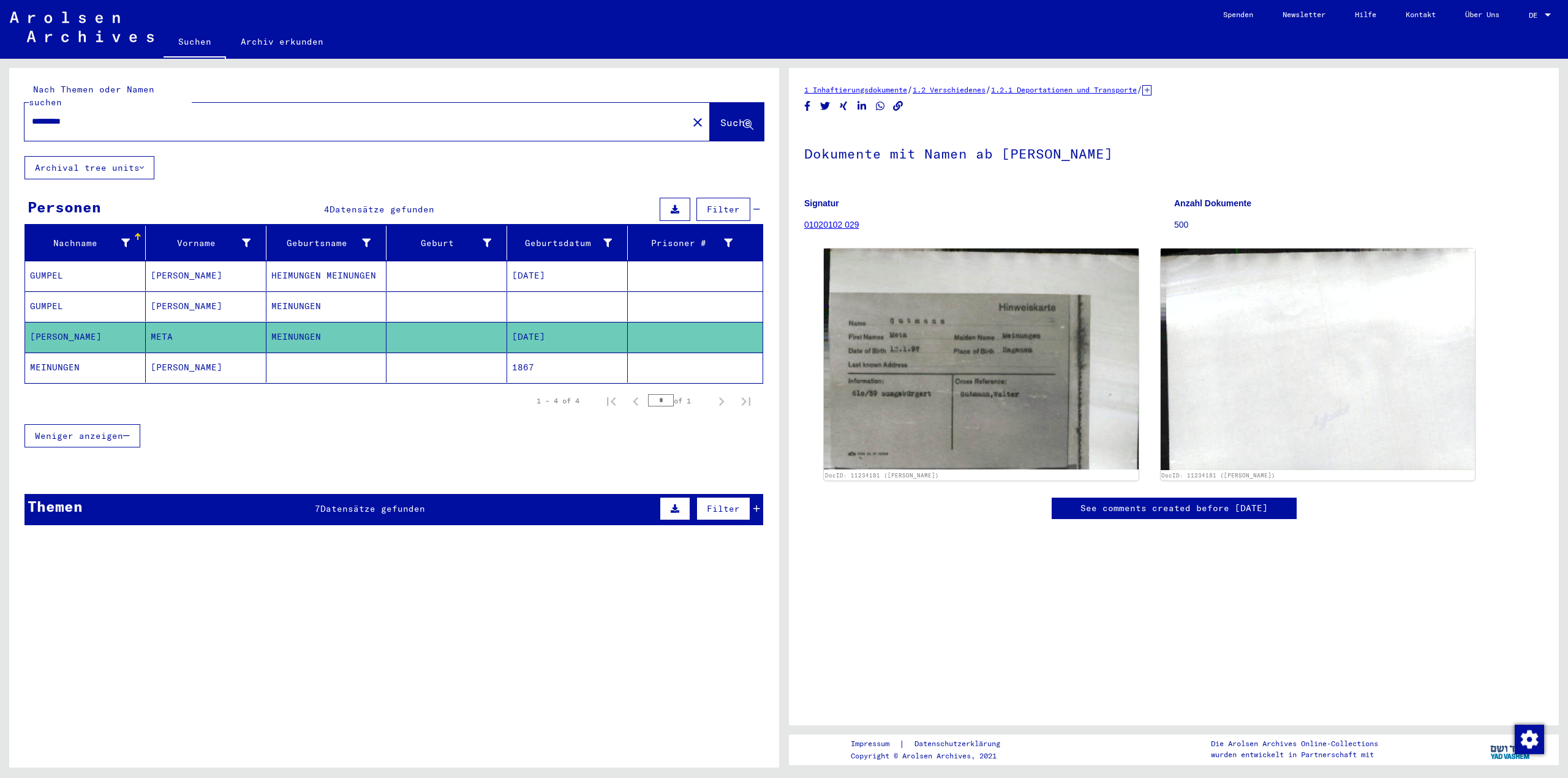
click at [217, 292] on mat-cell "[PERSON_NAME]" at bounding box center [206, 306] width 121 height 30
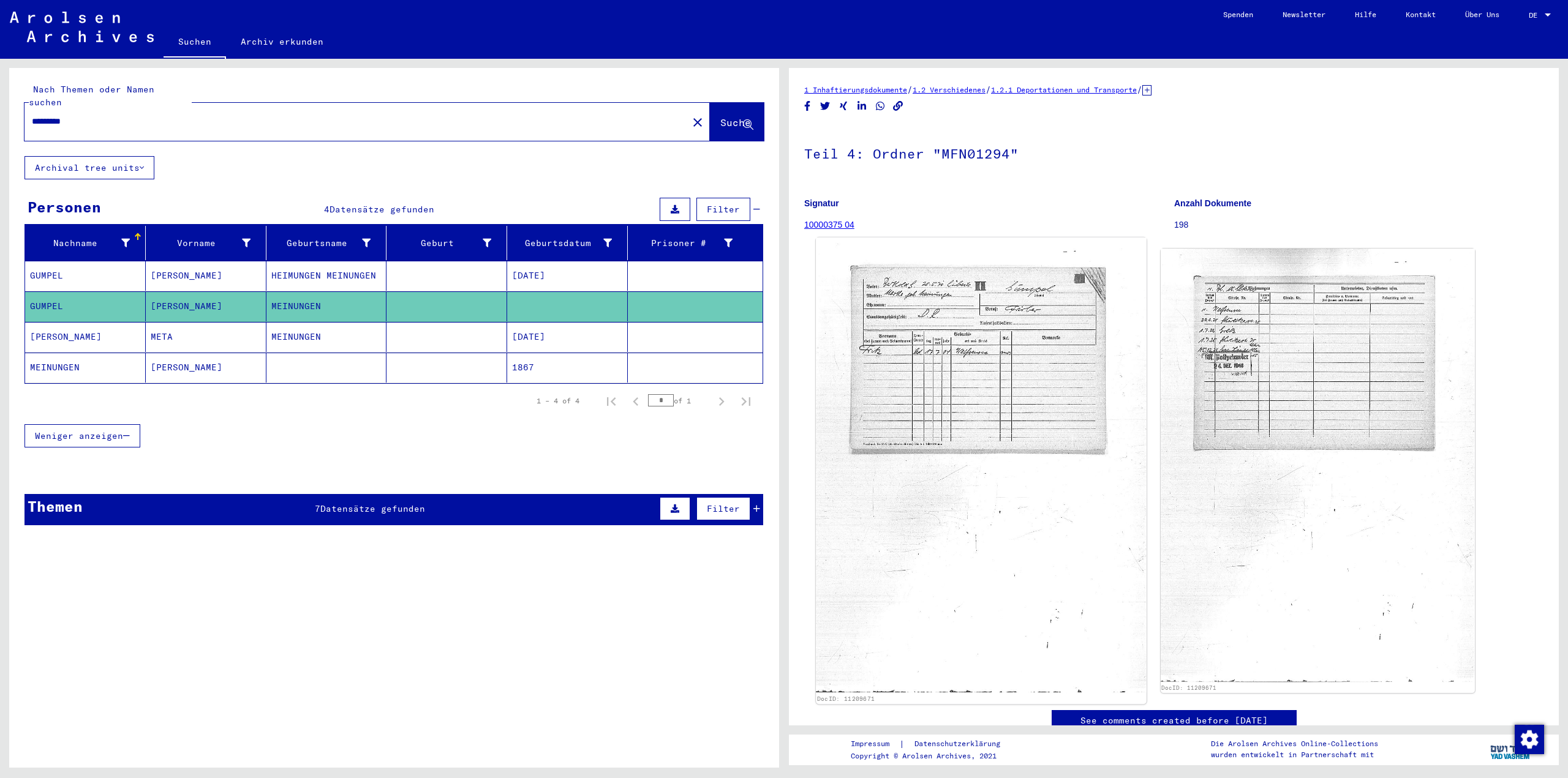
click at [980, 367] on img at bounding box center [980, 466] width 330 height 456
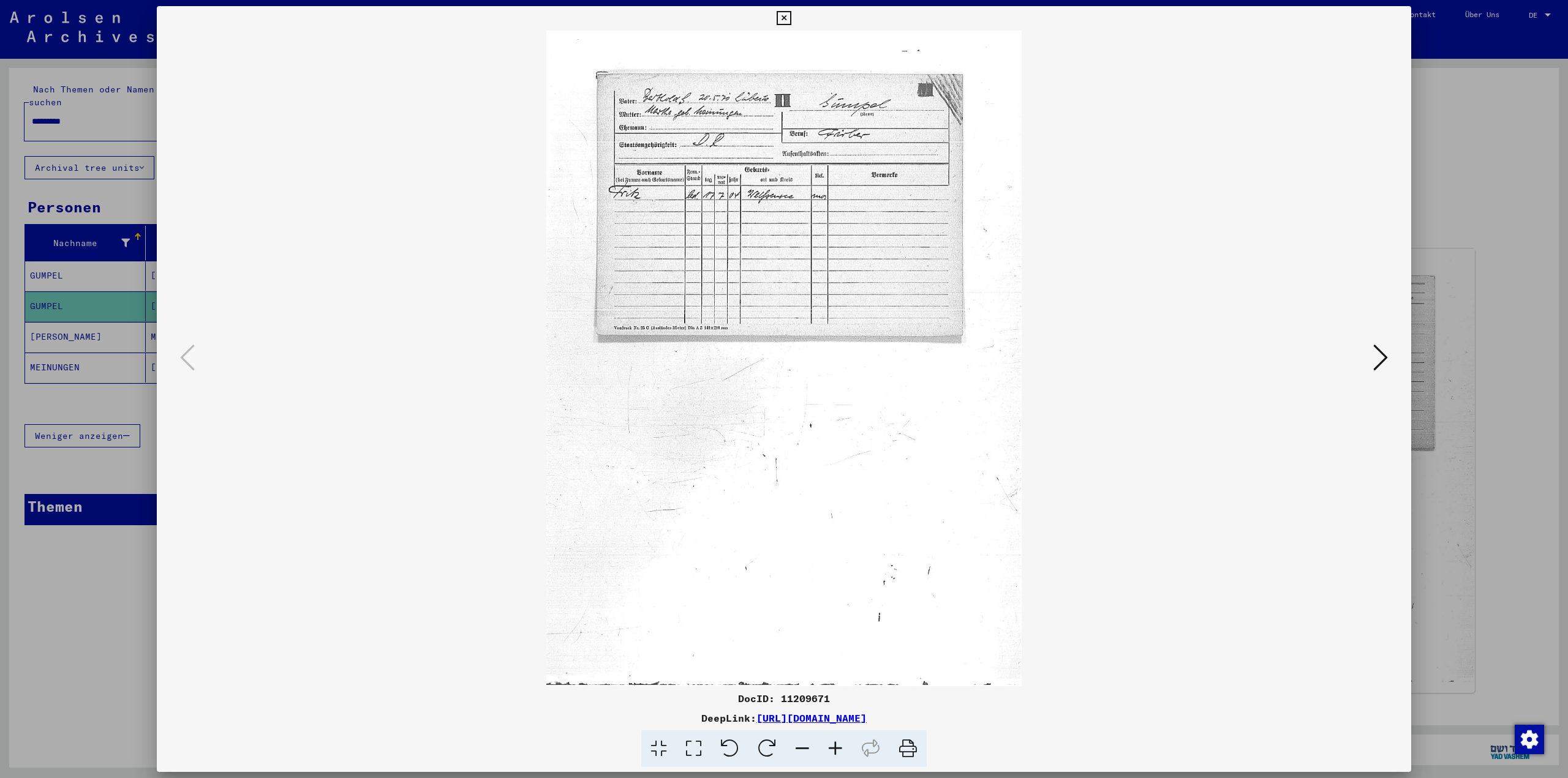
click at [980, 367] on img at bounding box center [784, 359] width 1171 height 656
click at [1148, 376] on img at bounding box center [784, 359] width 1171 height 656
click at [1383, 353] on icon at bounding box center [1379, 357] width 15 height 29
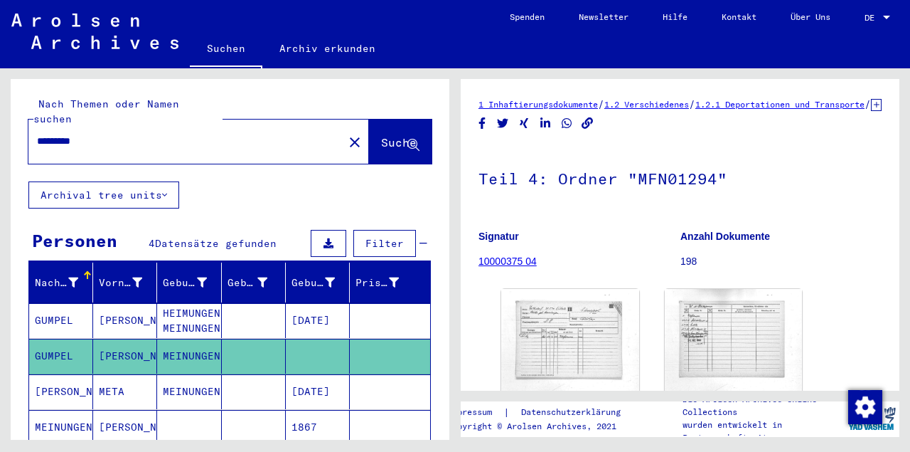
click at [113, 309] on mat-cell "[PERSON_NAME]" at bounding box center [125, 320] width 64 height 35
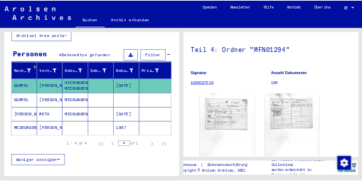
scroll to position [142, 0]
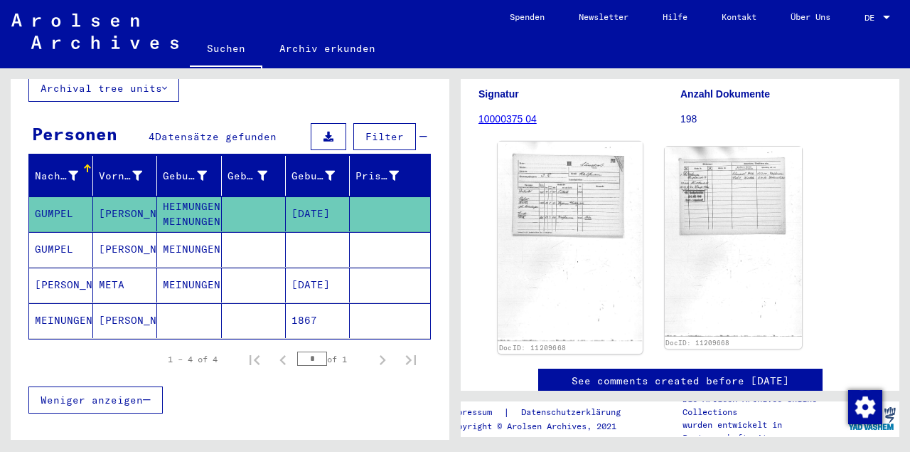
click at [572, 222] on img at bounding box center [570, 242] width 144 height 200
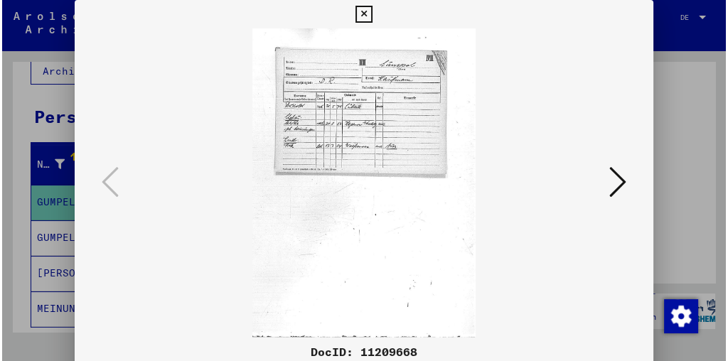
scroll to position [0, 0]
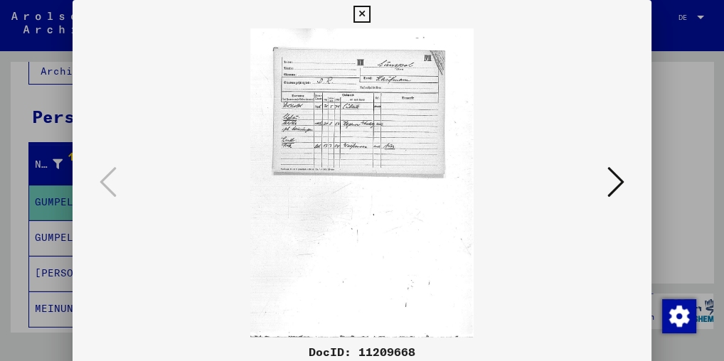
click at [606, 181] on button at bounding box center [616, 183] width 26 height 41
